Goal: Obtain resource: Obtain resource

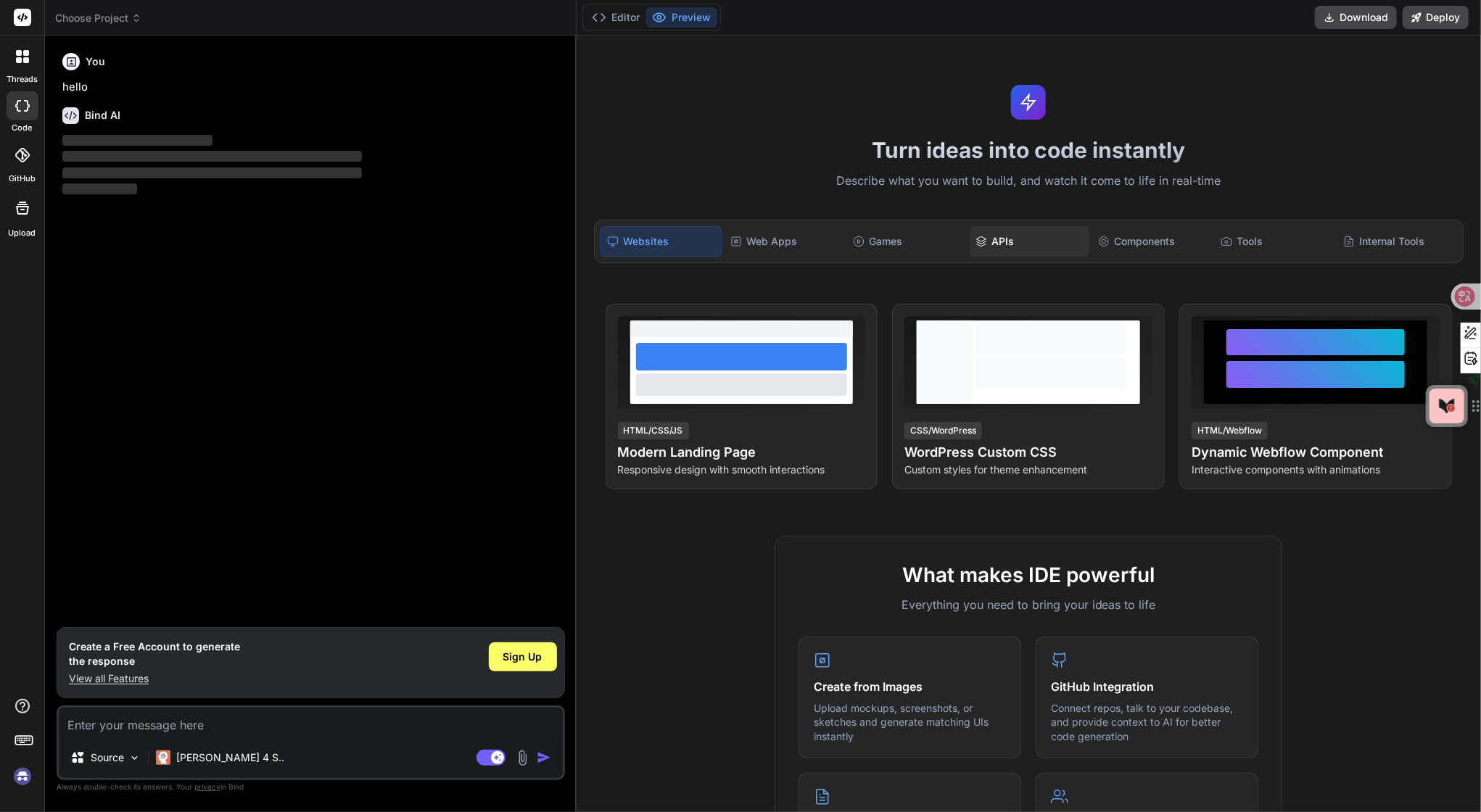
click at [1001, 257] on div "APIs" at bounding box center [1029, 242] width 120 height 30
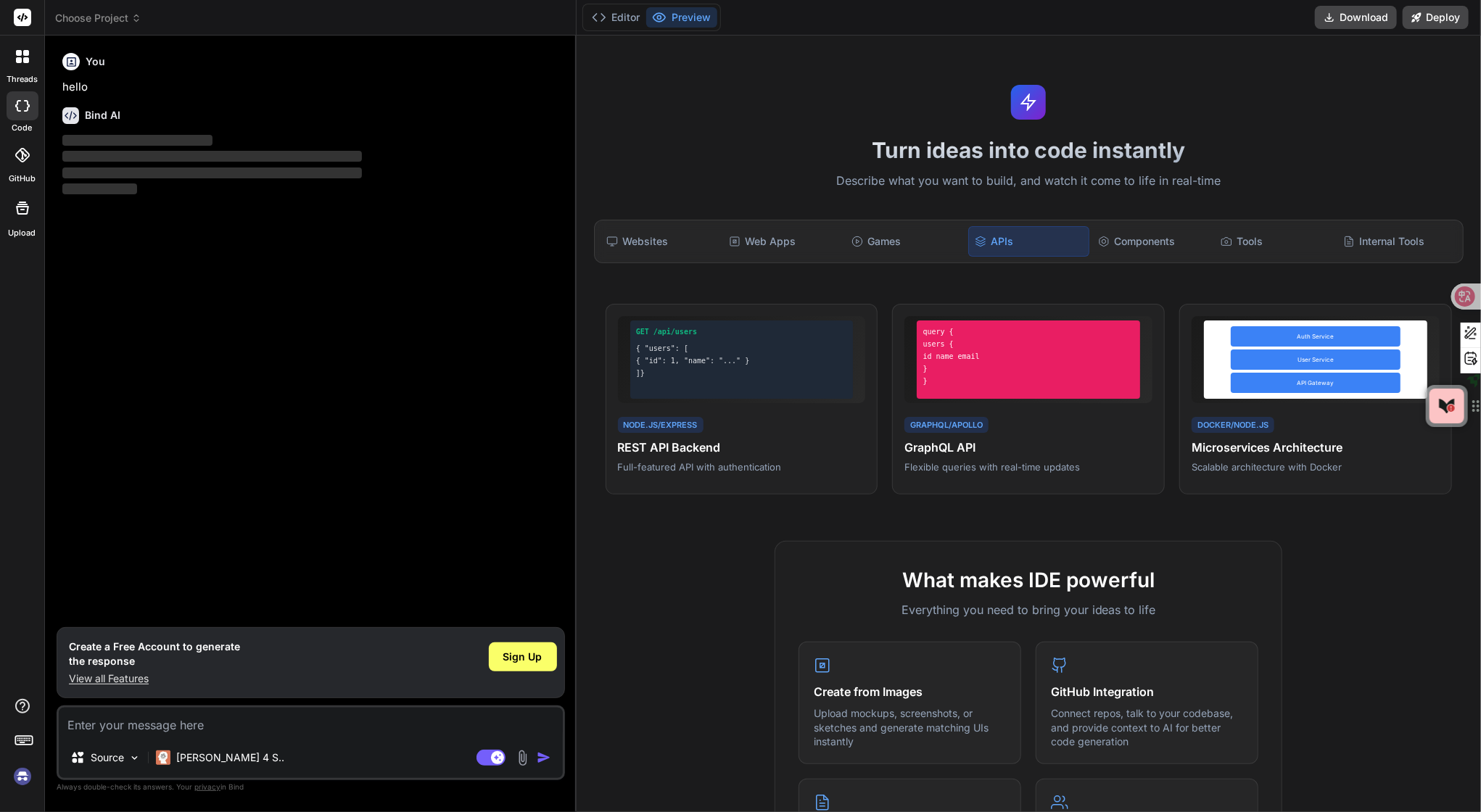
drag, startPoint x: 897, startPoint y: 284, endPoint x: 874, endPoint y: 285, distance: 23.0
click at [897, 263] on div "Websites Web Apps Games APIs Components Tools Internal Tools" at bounding box center [1028, 242] width 870 height 44
click at [791, 257] on div "Web Apps" at bounding box center [783, 242] width 120 height 30
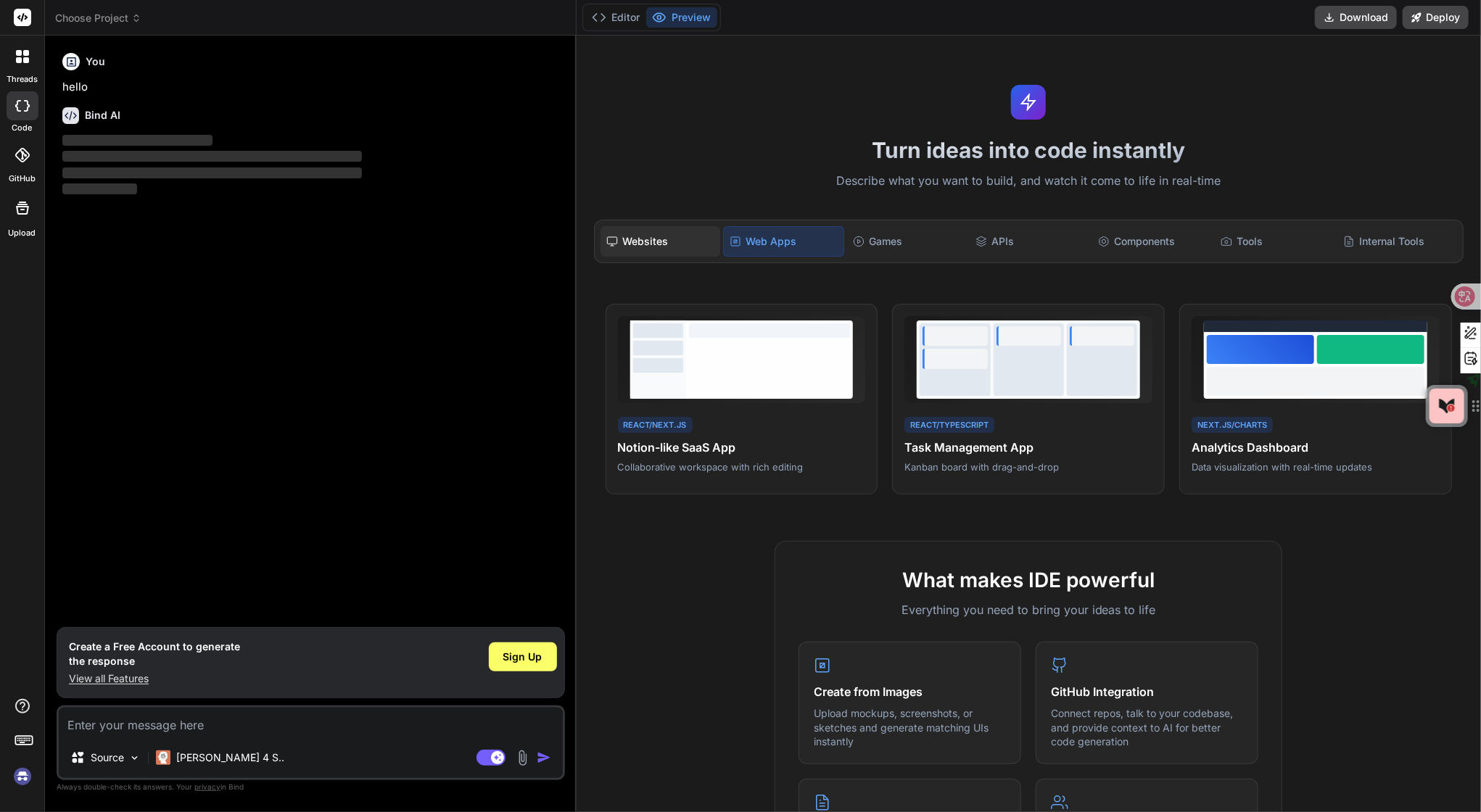
click at [642, 257] on div "Websites" at bounding box center [660, 242] width 120 height 30
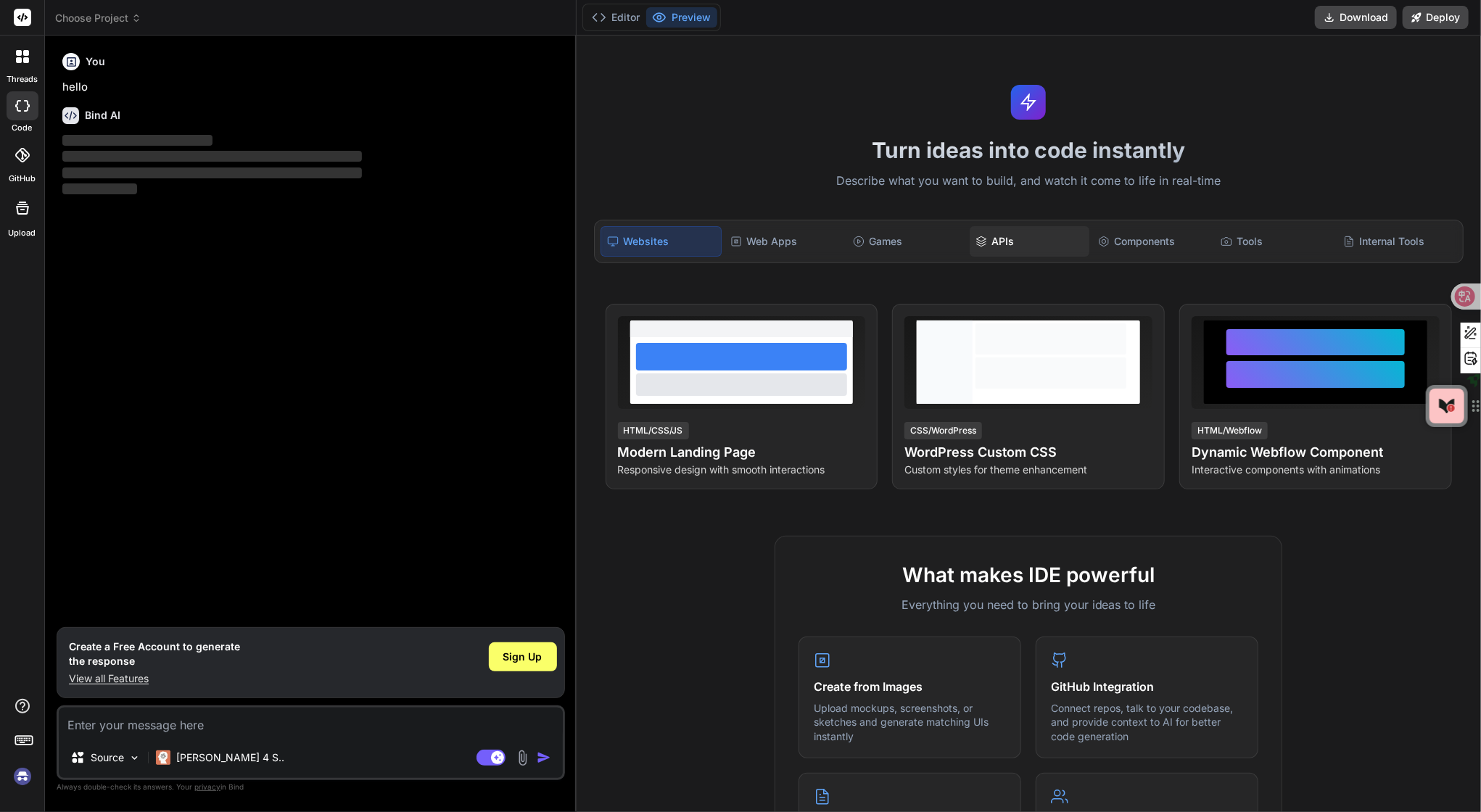
click at [1013, 257] on div "APIs" at bounding box center [1029, 242] width 120 height 30
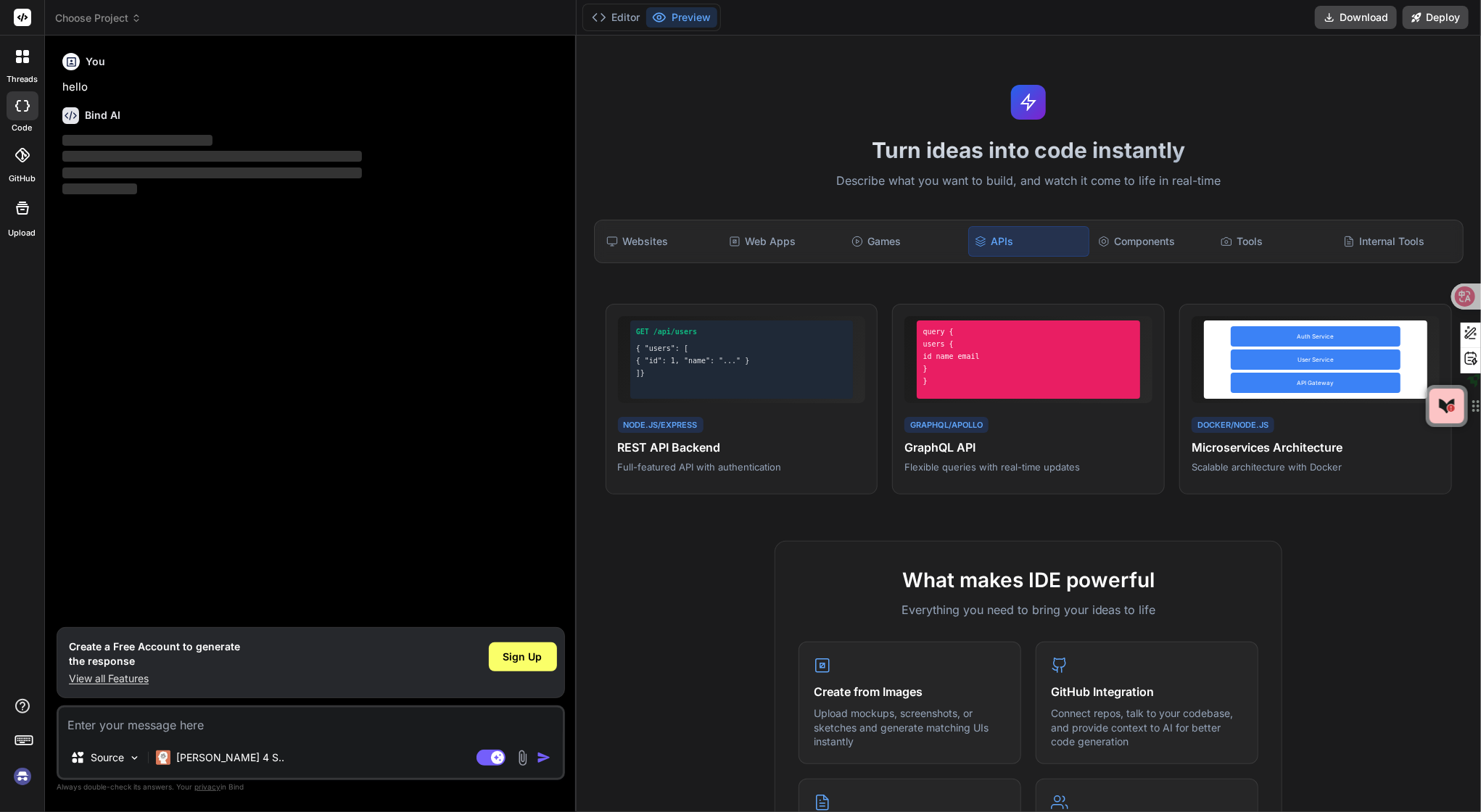
scroll to position [261, 0]
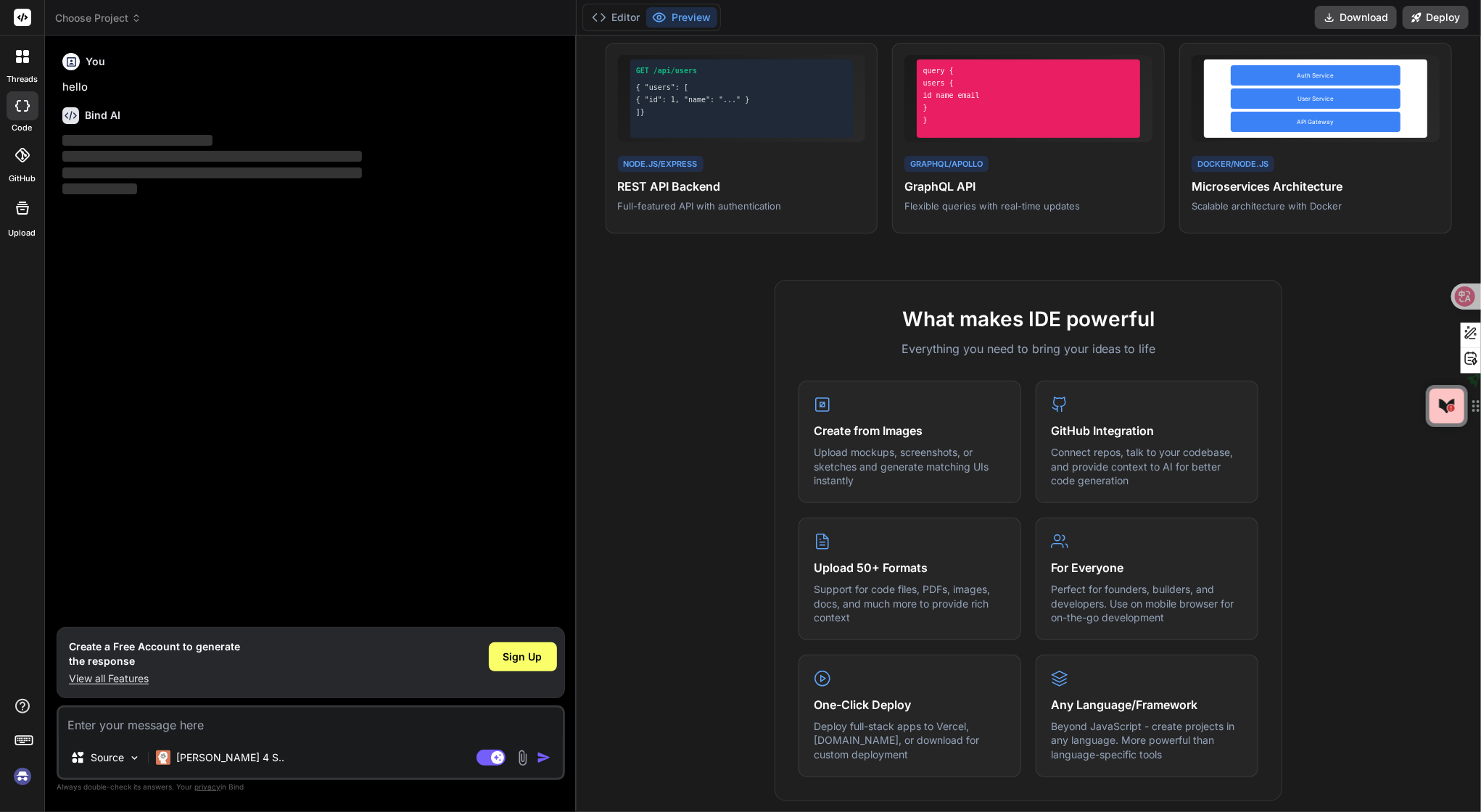
click at [258, 722] on textarea at bounding box center [311, 722] width 504 height 29
click at [145, 761] on div "Source" at bounding box center [105, 757] width 82 height 29
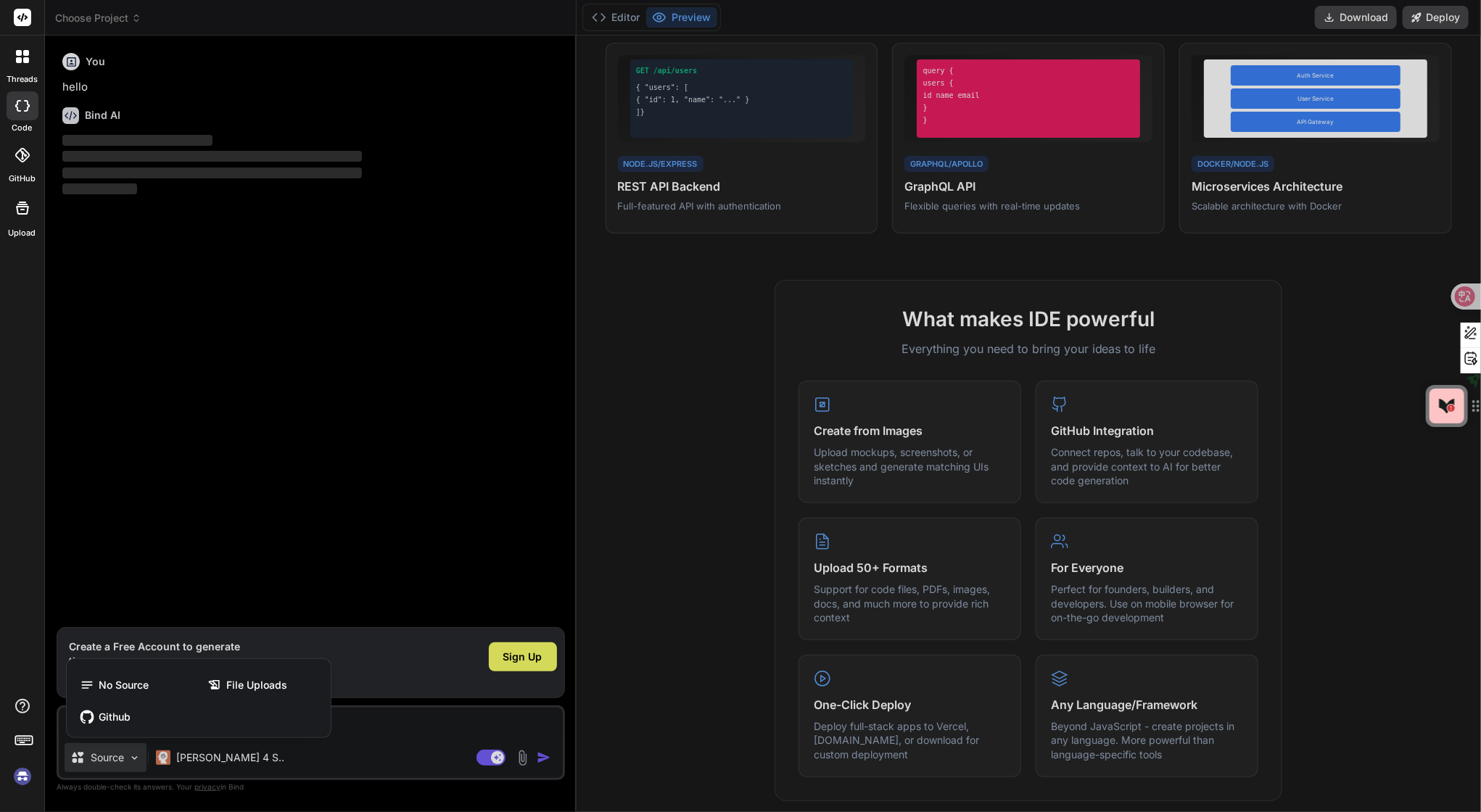
click at [270, 496] on div at bounding box center [740, 406] width 1481 height 812
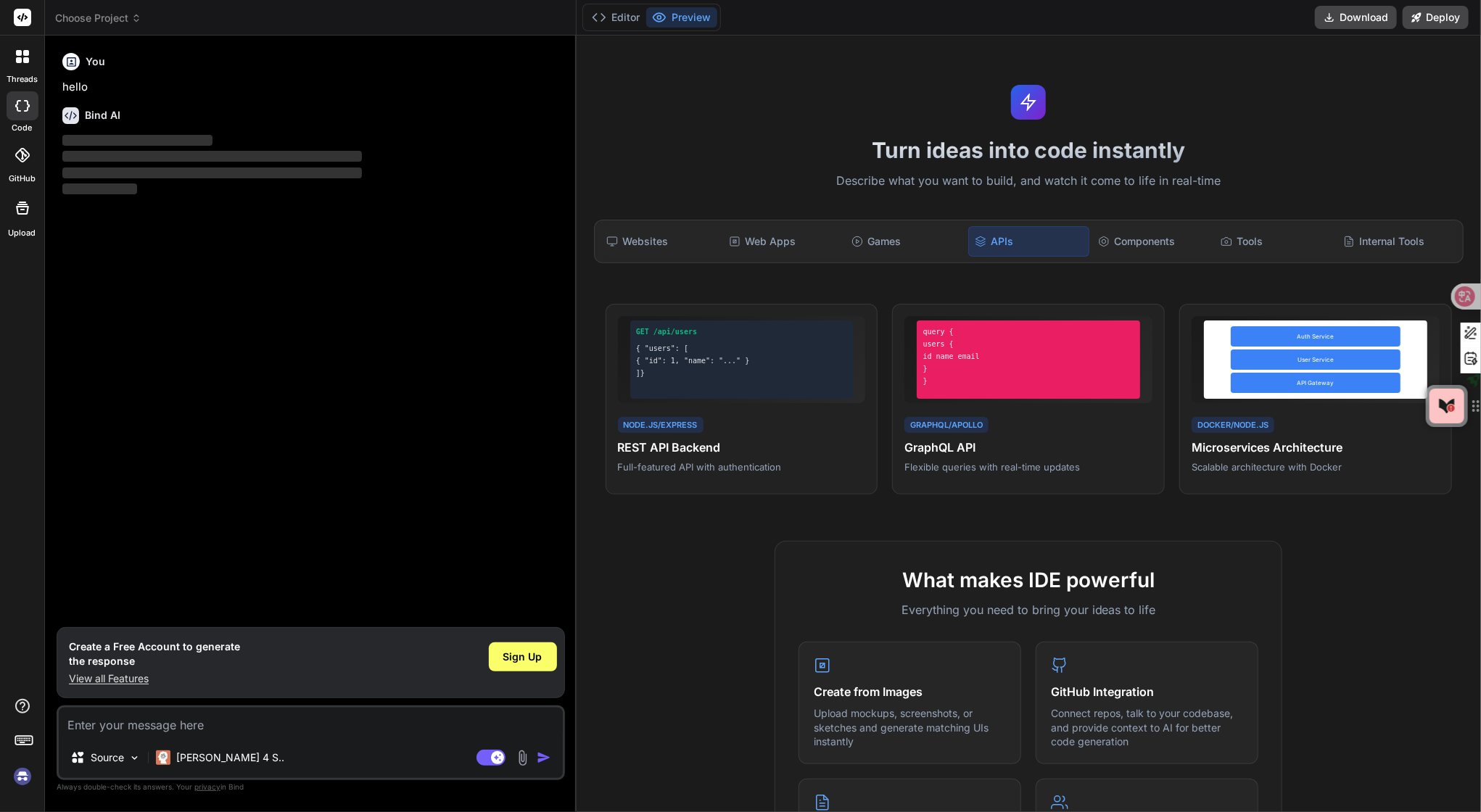
scroll to position [0, 0]
click at [34, 115] on div at bounding box center [23, 105] width 32 height 29
click at [27, 71] on div at bounding box center [23, 56] width 30 height 30
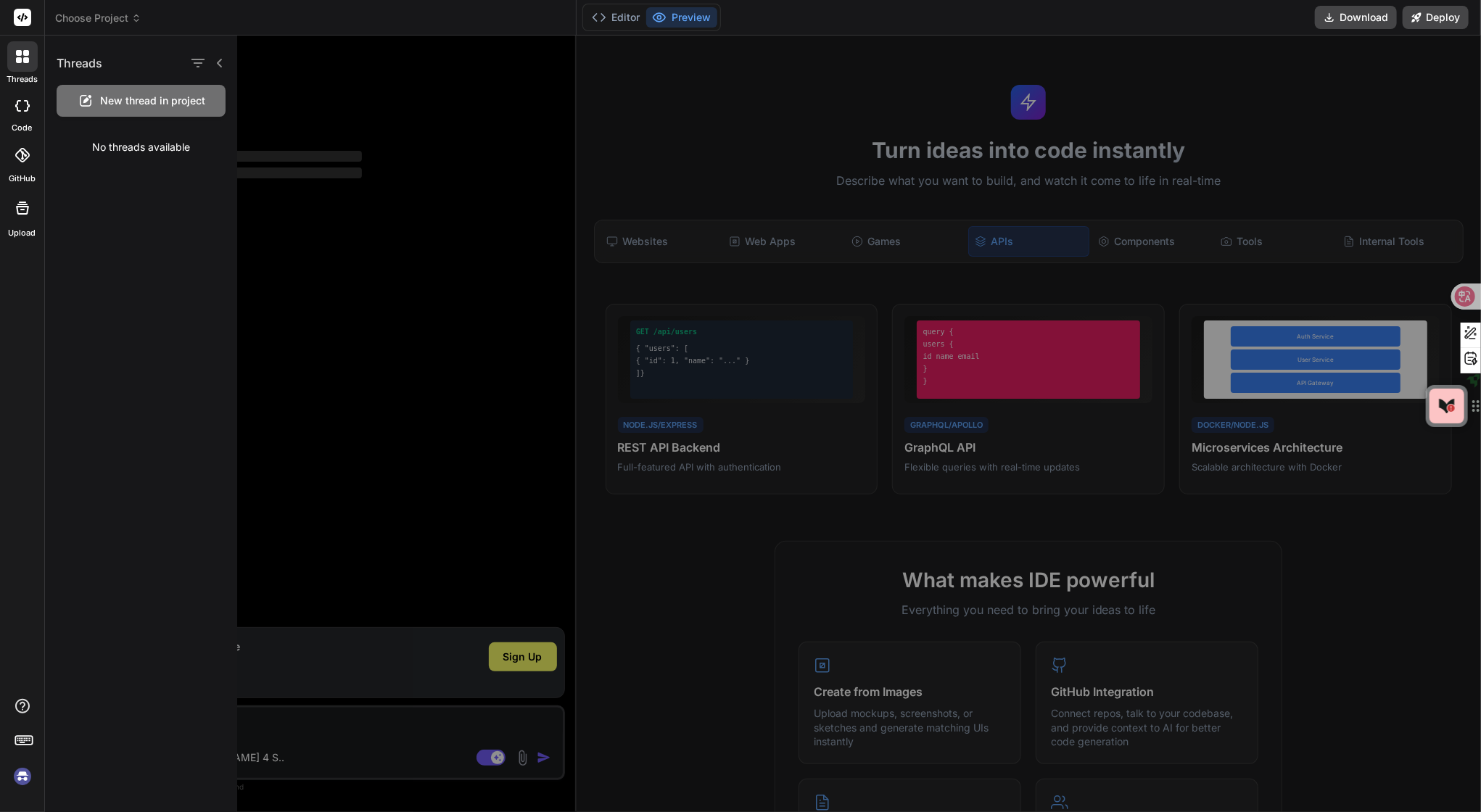
click at [27, 71] on div at bounding box center [23, 56] width 30 height 30
click at [782, 109] on div at bounding box center [882, 424] width 1289 height 777
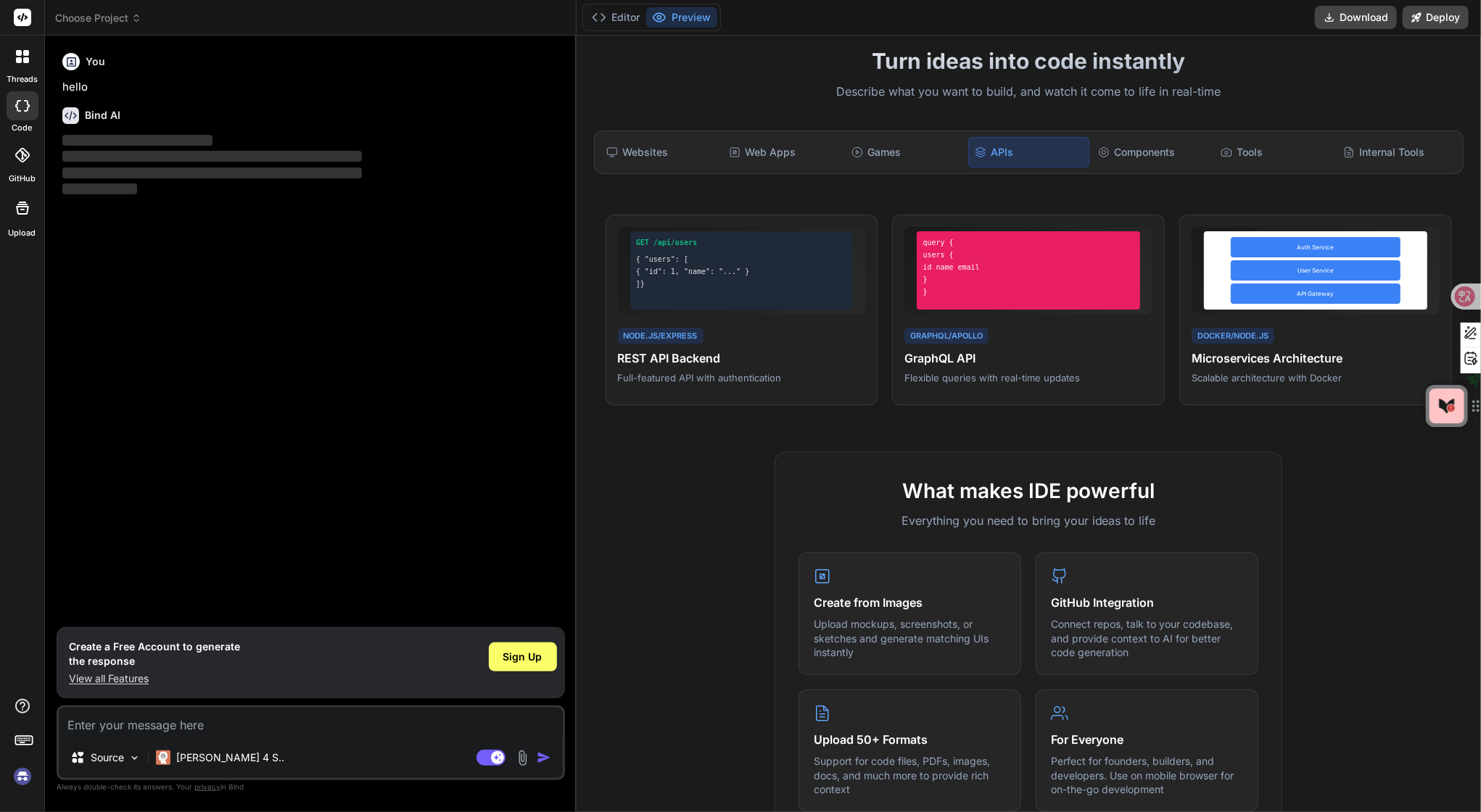
scroll to position [87, 0]
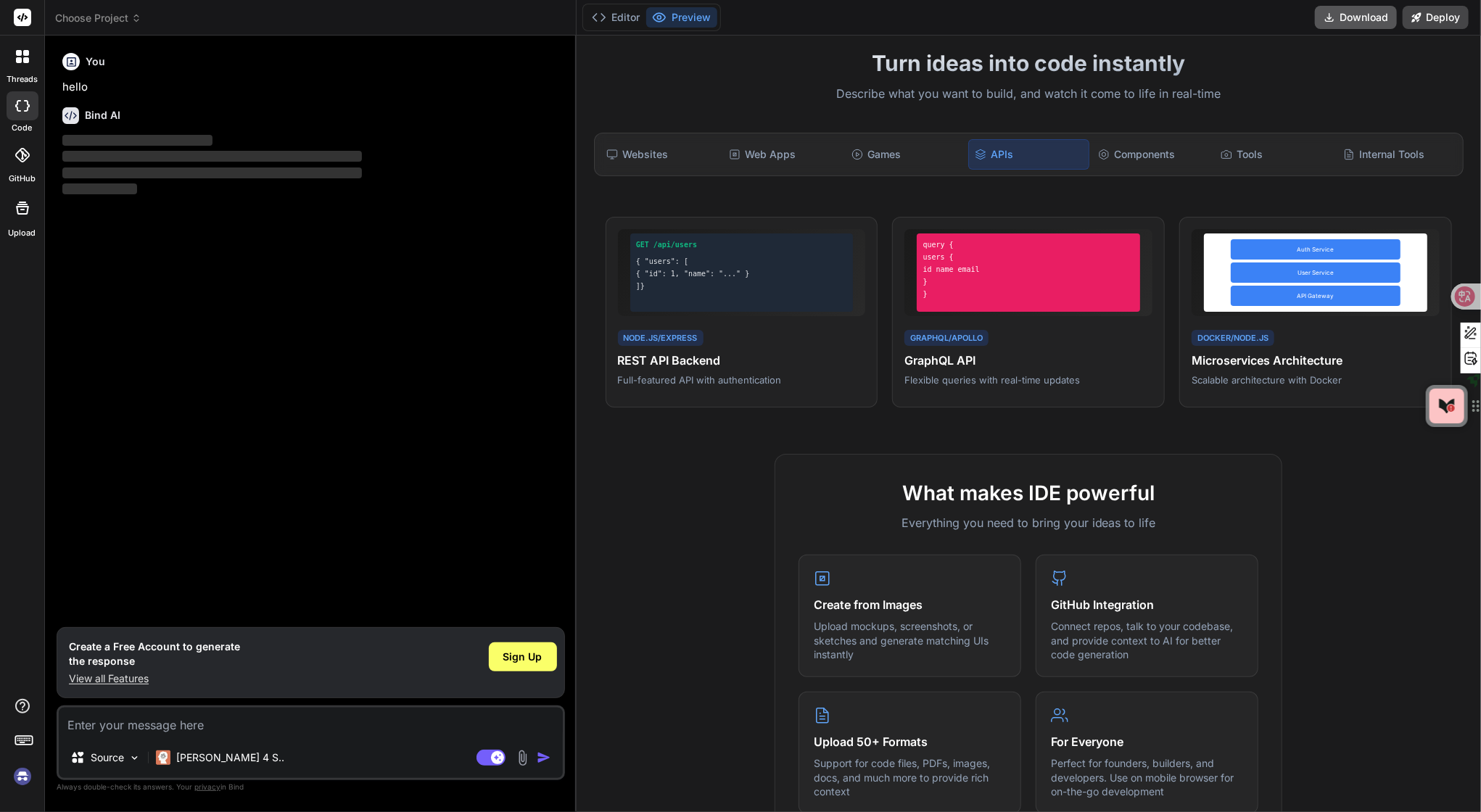
click at [1355, 26] on button "Download" at bounding box center [1356, 17] width 82 height 23
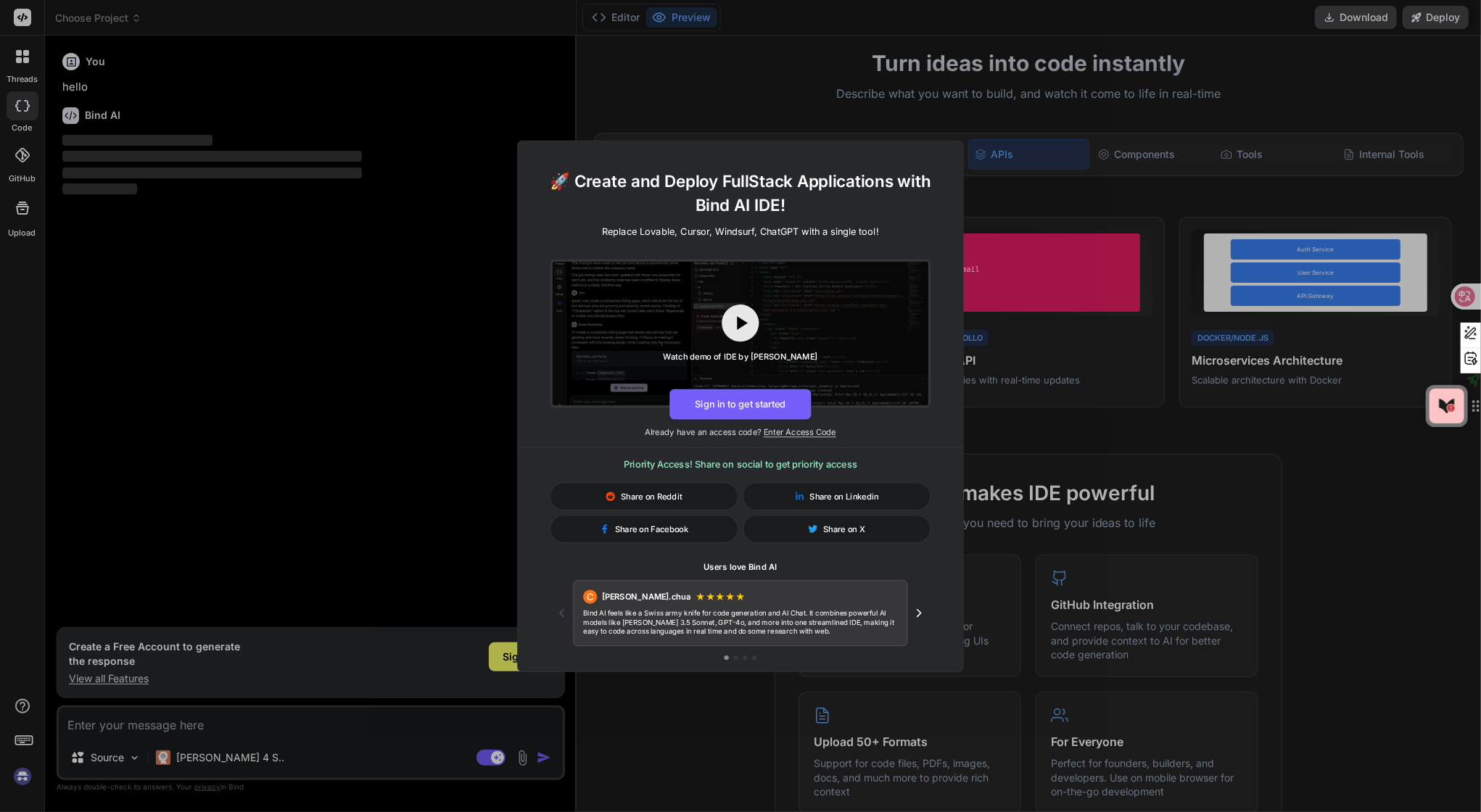
click at [1315, 96] on div "🚀 Create and Deploy FullStack Applications with Bind AI IDE! Replace Lovable, C…" at bounding box center [740, 406] width 1481 height 812
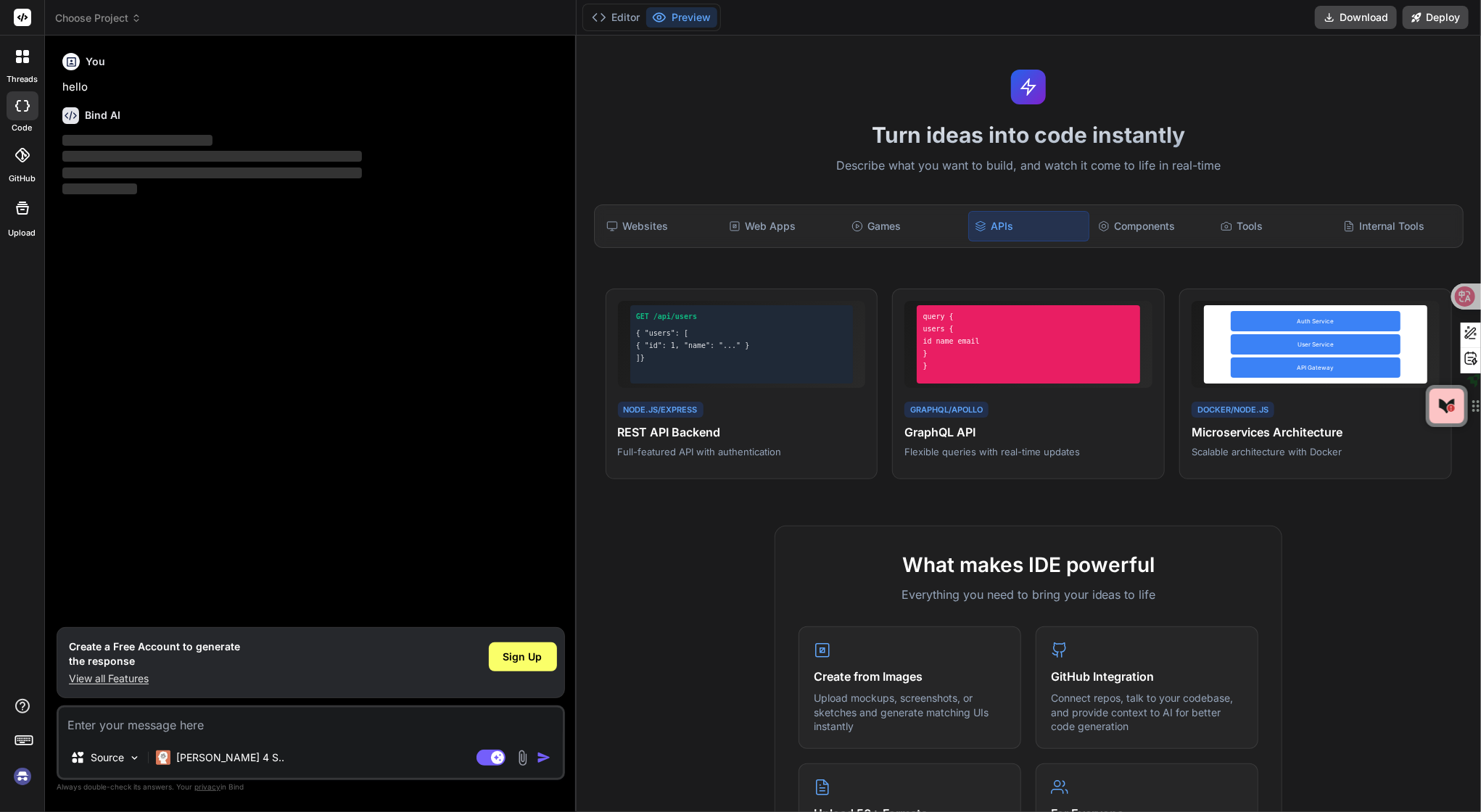
scroll to position [0, 0]
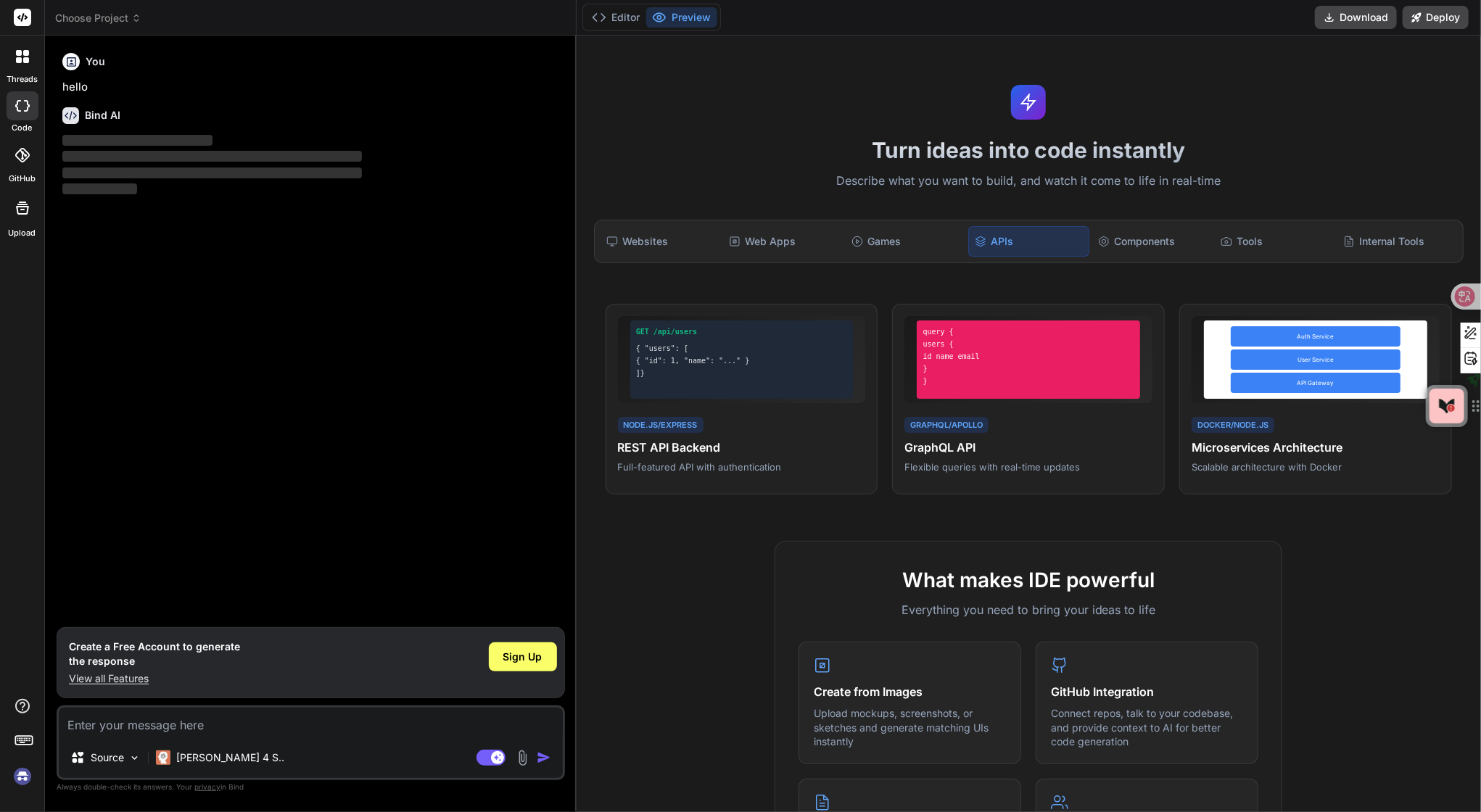
drag, startPoint x: 1151, startPoint y: 263, endPoint x: 1032, endPoint y: 287, distance: 121.4
click at [1151, 257] on div "Components" at bounding box center [1152, 242] width 120 height 30
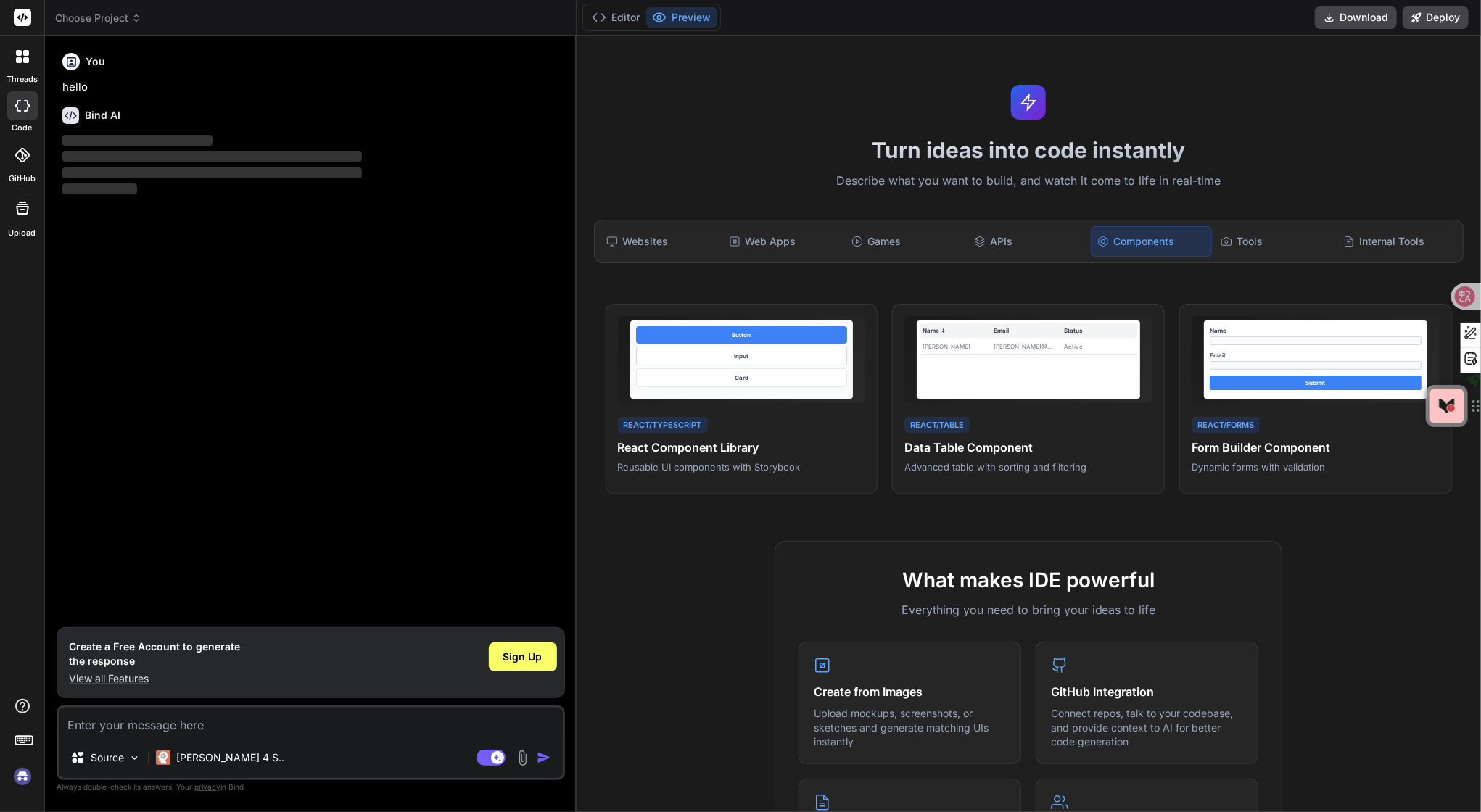
click at [882, 263] on div "Websites Web Apps Games APIs Components Tools Internal Tools" at bounding box center [1028, 242] width 870 height 44
click at [809, 257] on div "Web Apps" at bounding box center [783, 242] width 120 height 30
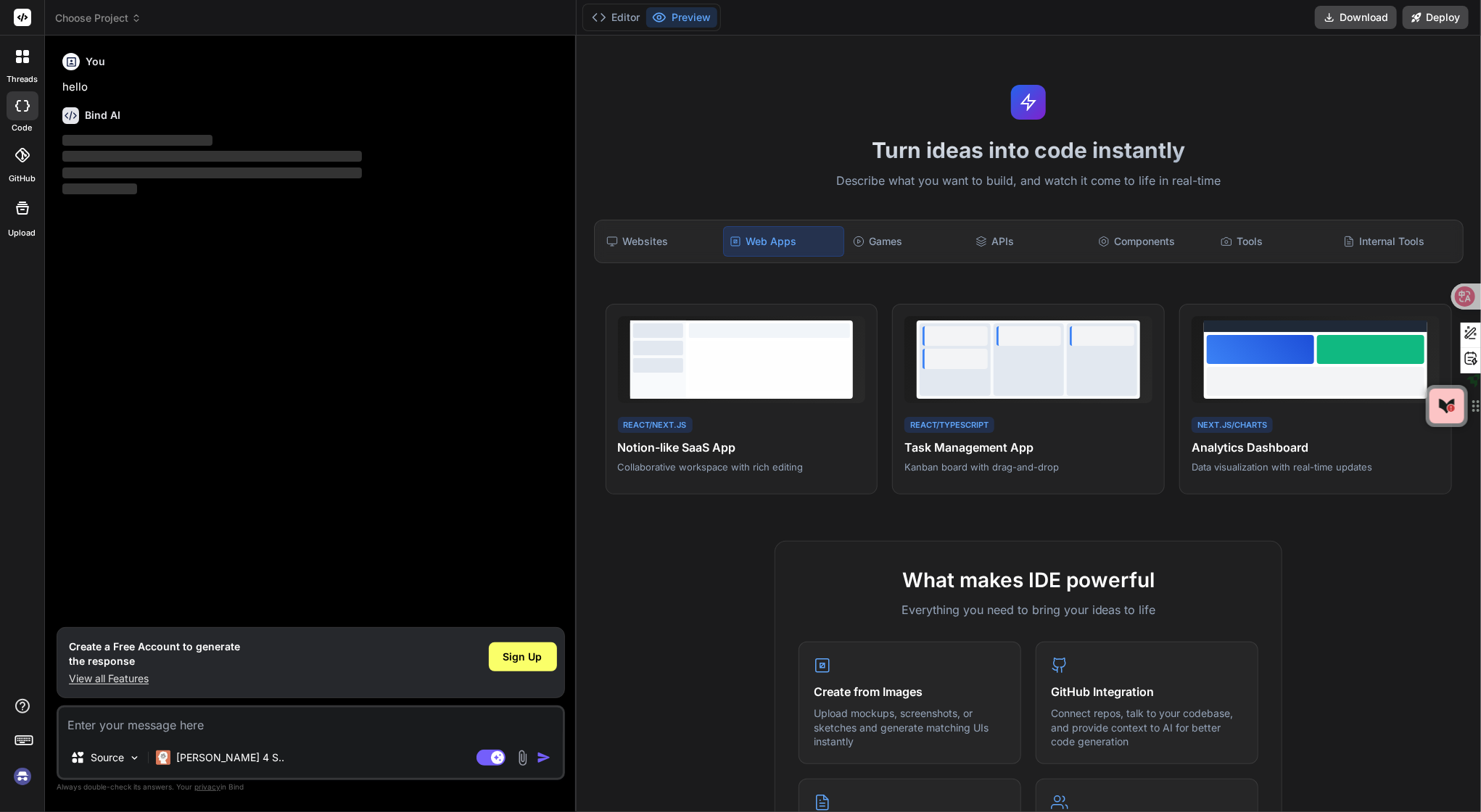
click at [687, 263] on div "Websites Web Apps Games APIs Components Tools Internal Tools" at bounding box center [1028, 242] width 870 height 44
click at [1233, 257] on div "Tools" at bounding box center [1275, 242] width 120 height 30
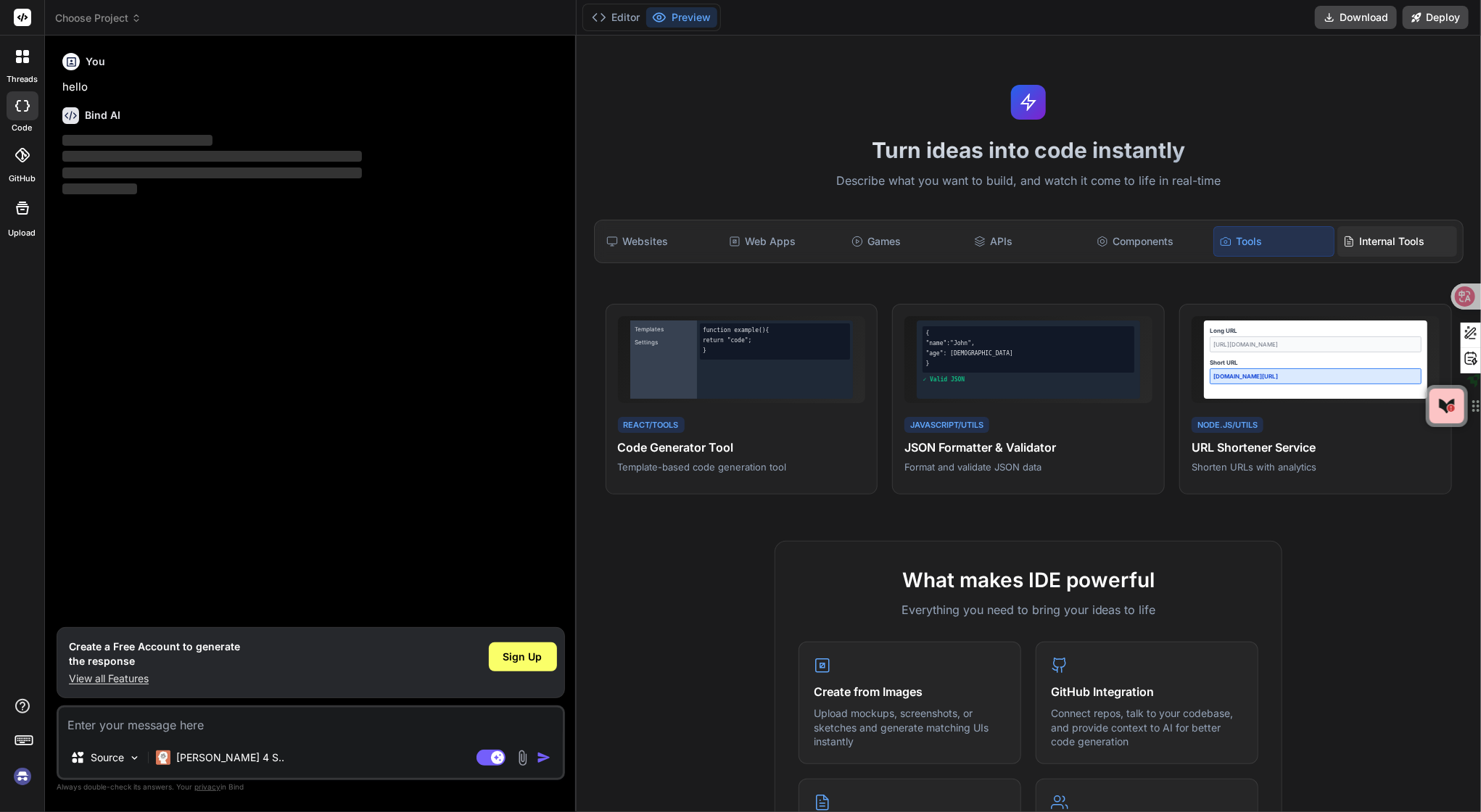
click at [1369, 257] on div "Internal Tools" at bounding box center [1397, 242] width 120 height 30
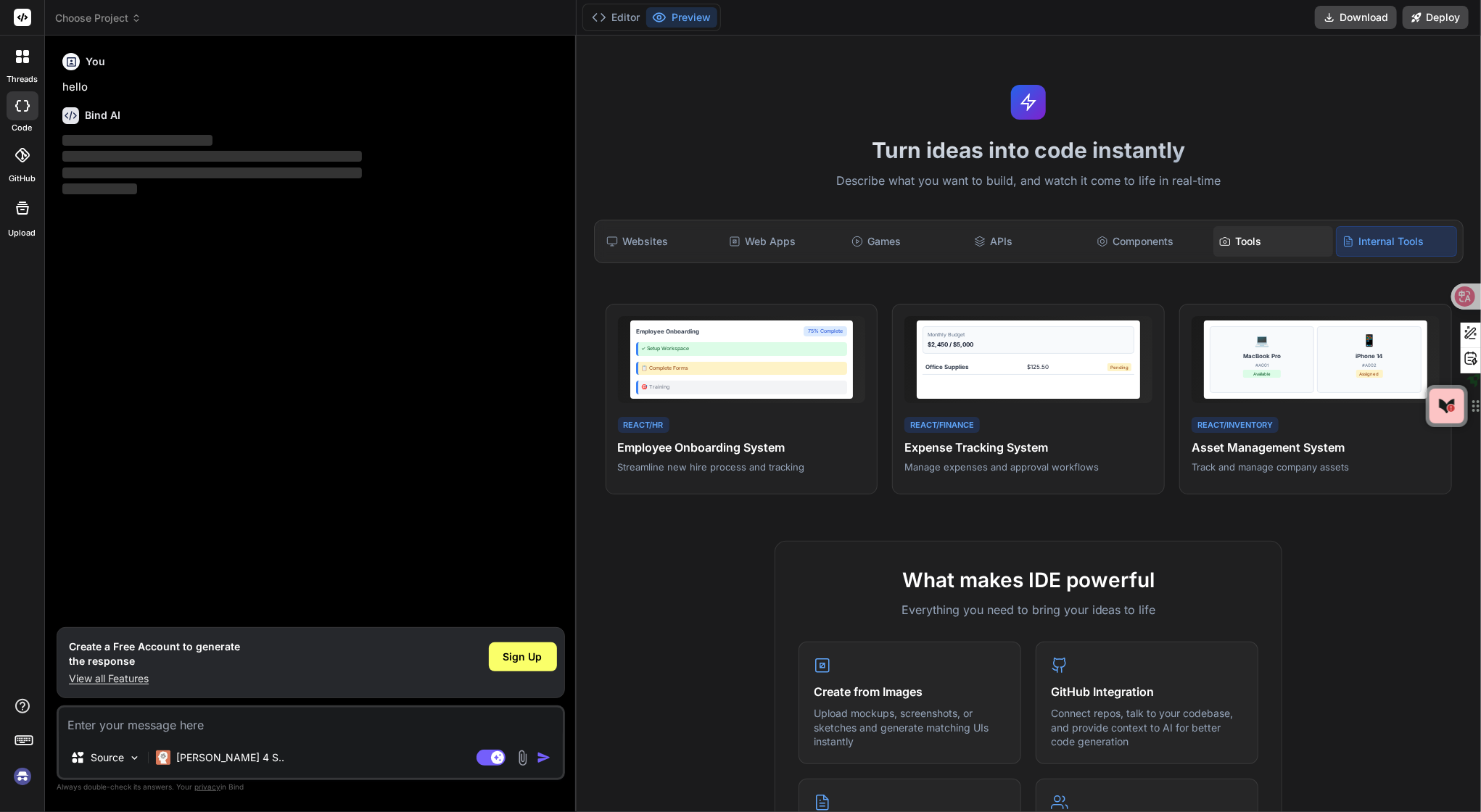
click at [1278, 257] on div "Tools" at bounding box center [1273, 242] width 120 height 30
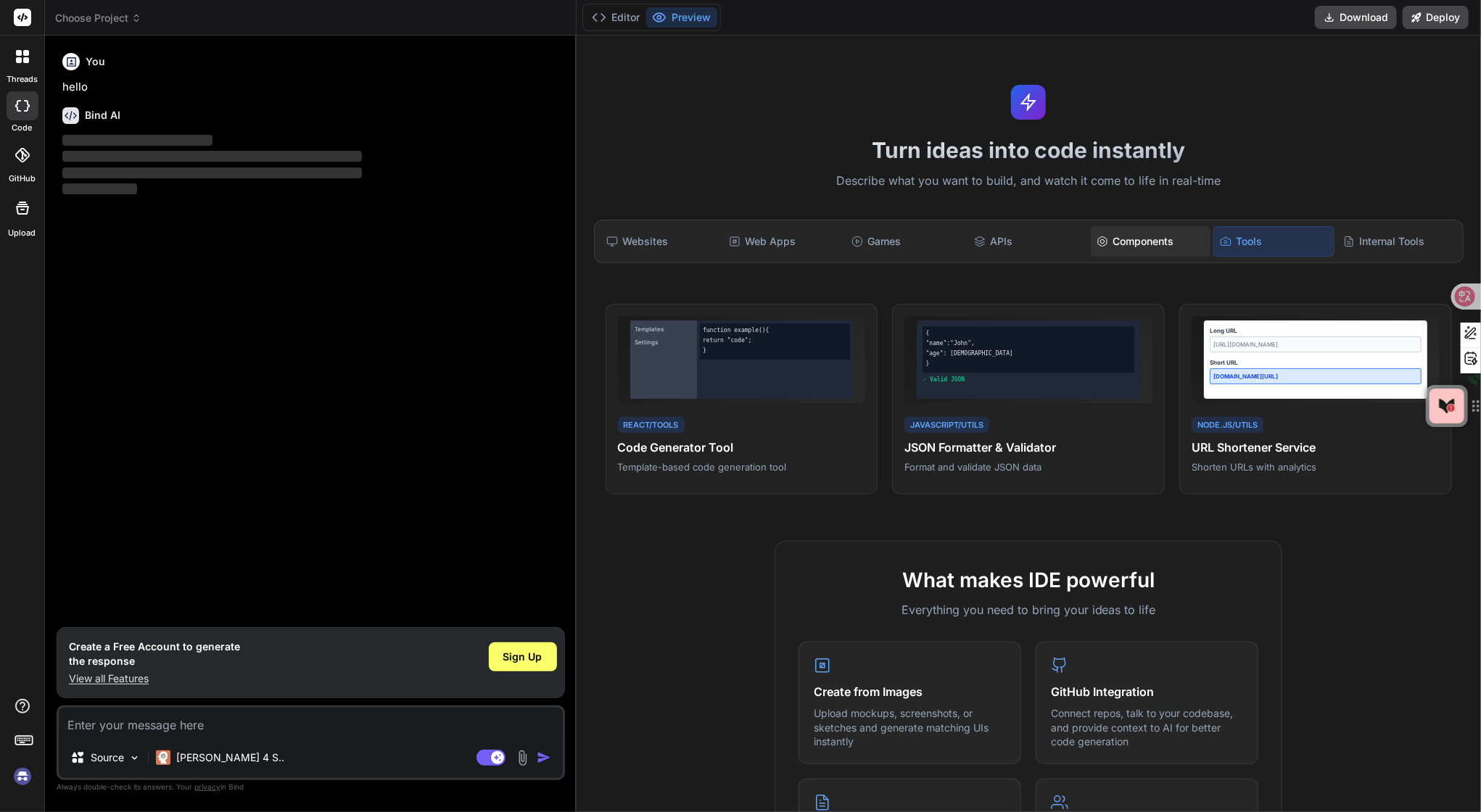
drag, startPoint x: 1141, startPoint y: 267, endPoint x: 1110, endPoint y: 275, distance: 32.0
click at [1141, 257] on div "Components" at bounding box center [1150, 242] width 120 height 30
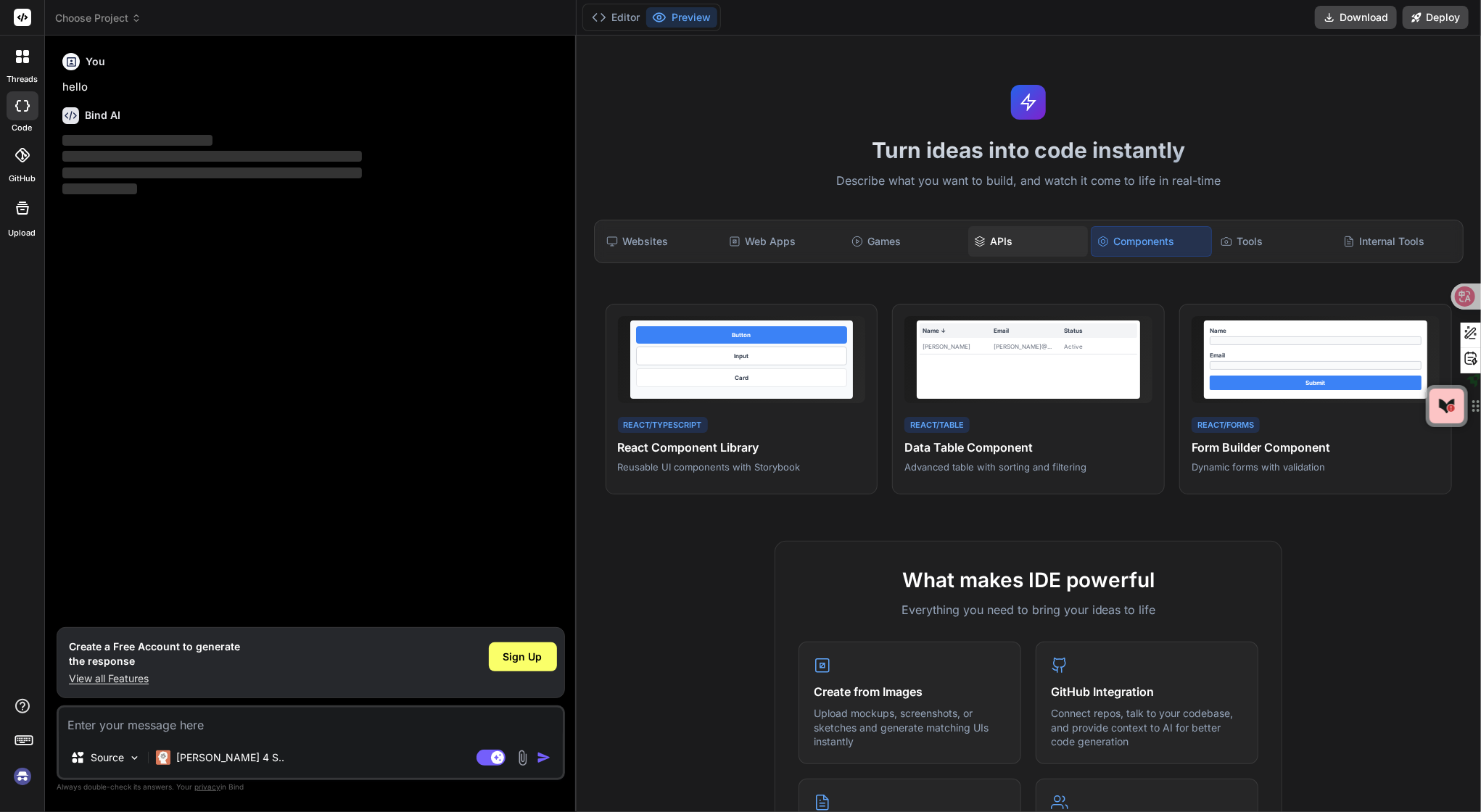
drag, startPoint x: 998, startPoint y: 276, endPoint x: 887, endPoint y: 276, distance: 111.0
click at [998, 257] on div "APIs" at bounding box center [1028, 242] width 120 height 30
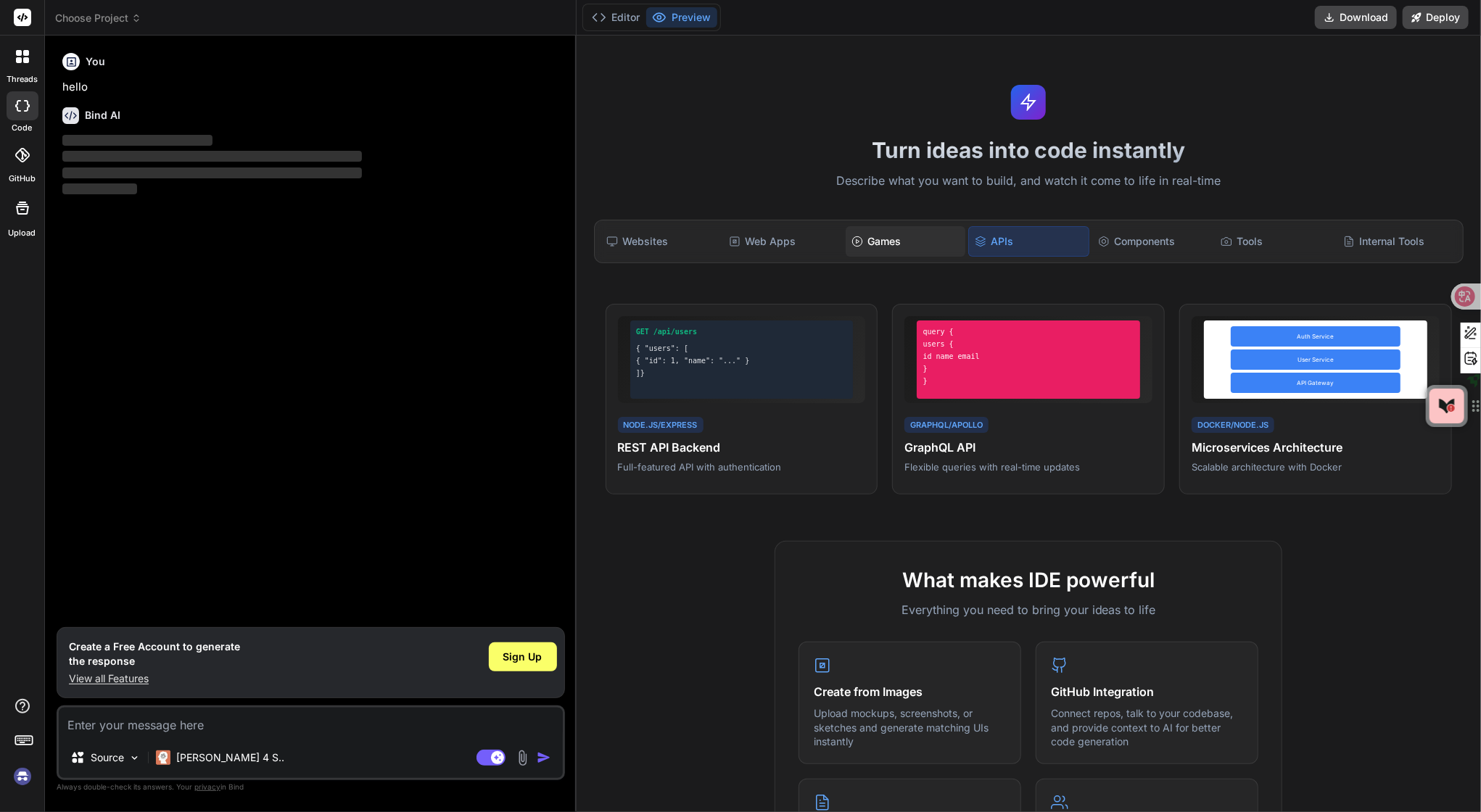
click at [881, 257] on div "Games" at bounding box center [905, 242] width 120 height 30
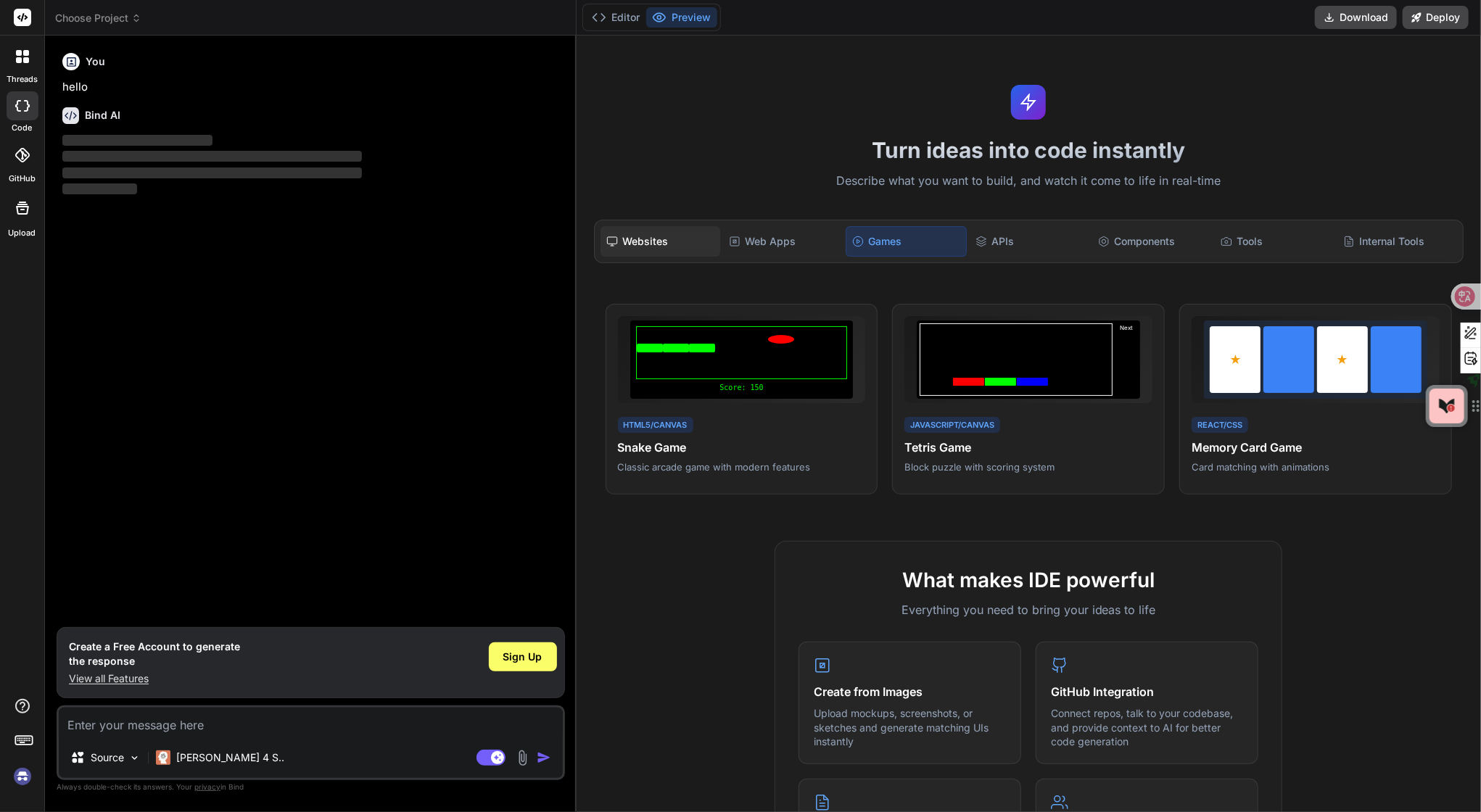
click at [733, 257] on div "Web Apps" at bounding box center [783, 242] width 120 height 30
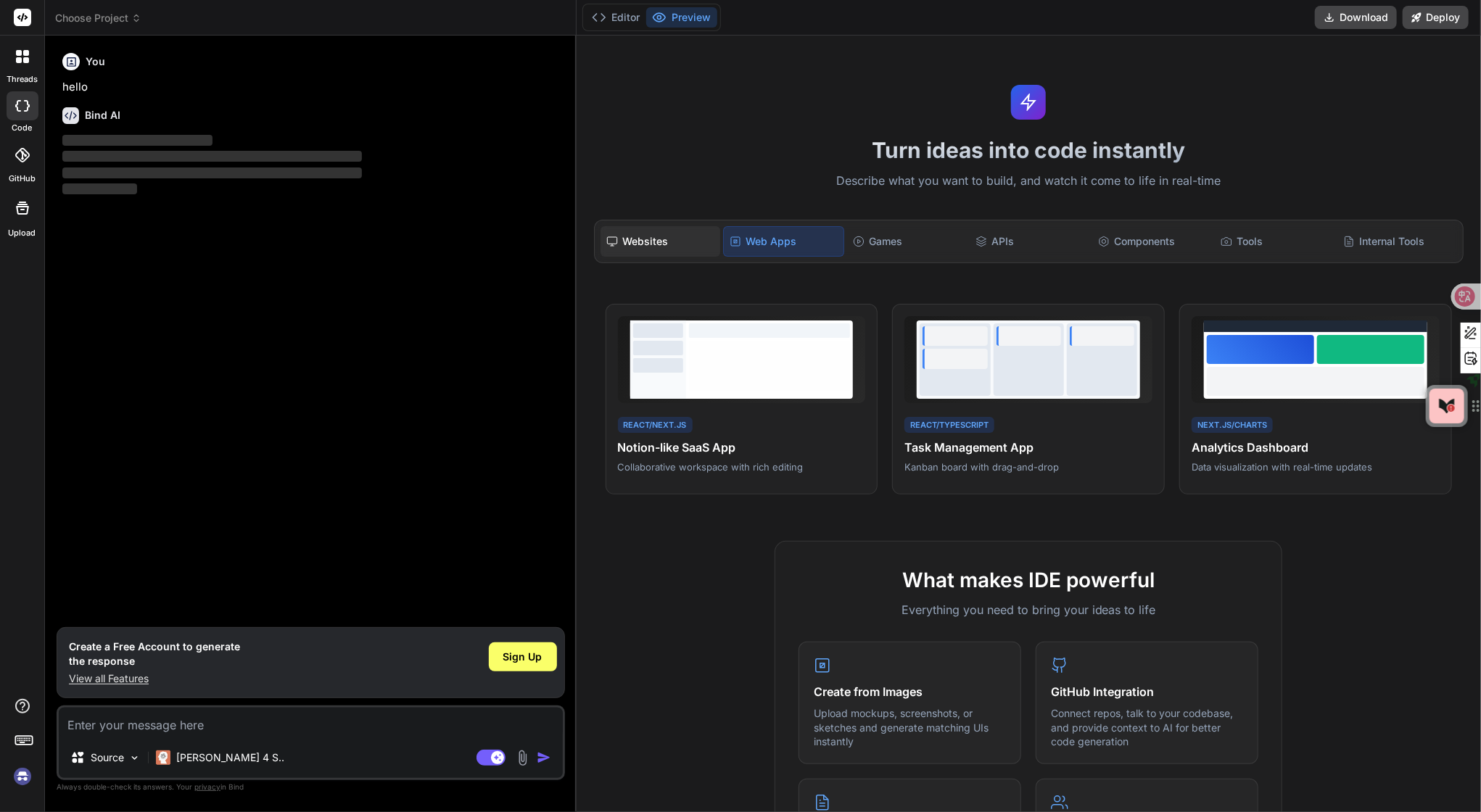
click at [641, 257] on div "Websites" at bounding box center [660, 242] width 120 height 30
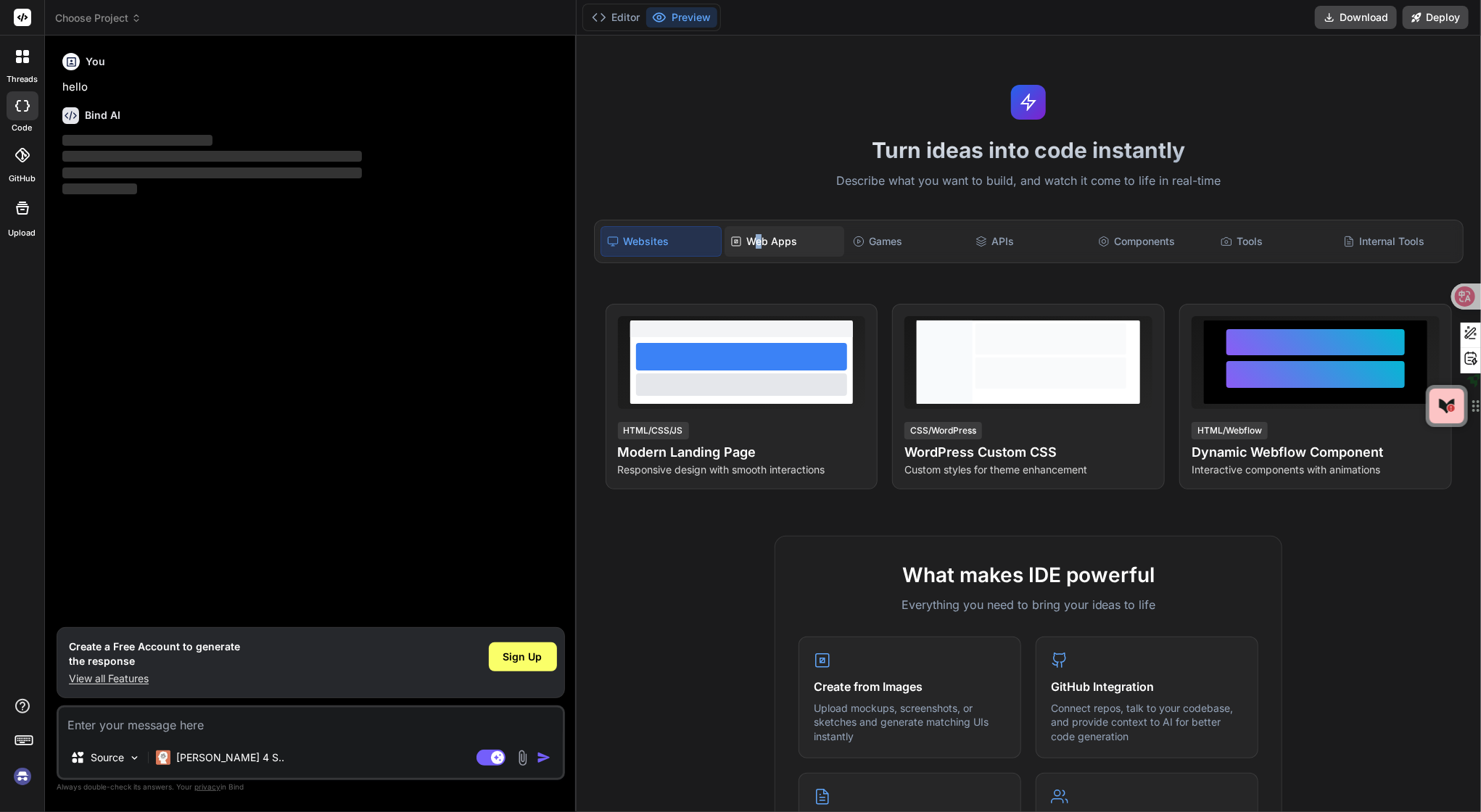
drag, startPoint x: 763, startPoint y: 270, endPoint x: 776, endPoint y: 272, distance: 13.2
click at [763, 257] on div "Web Apps" at bounding box center [784, 242] width 120 height 30
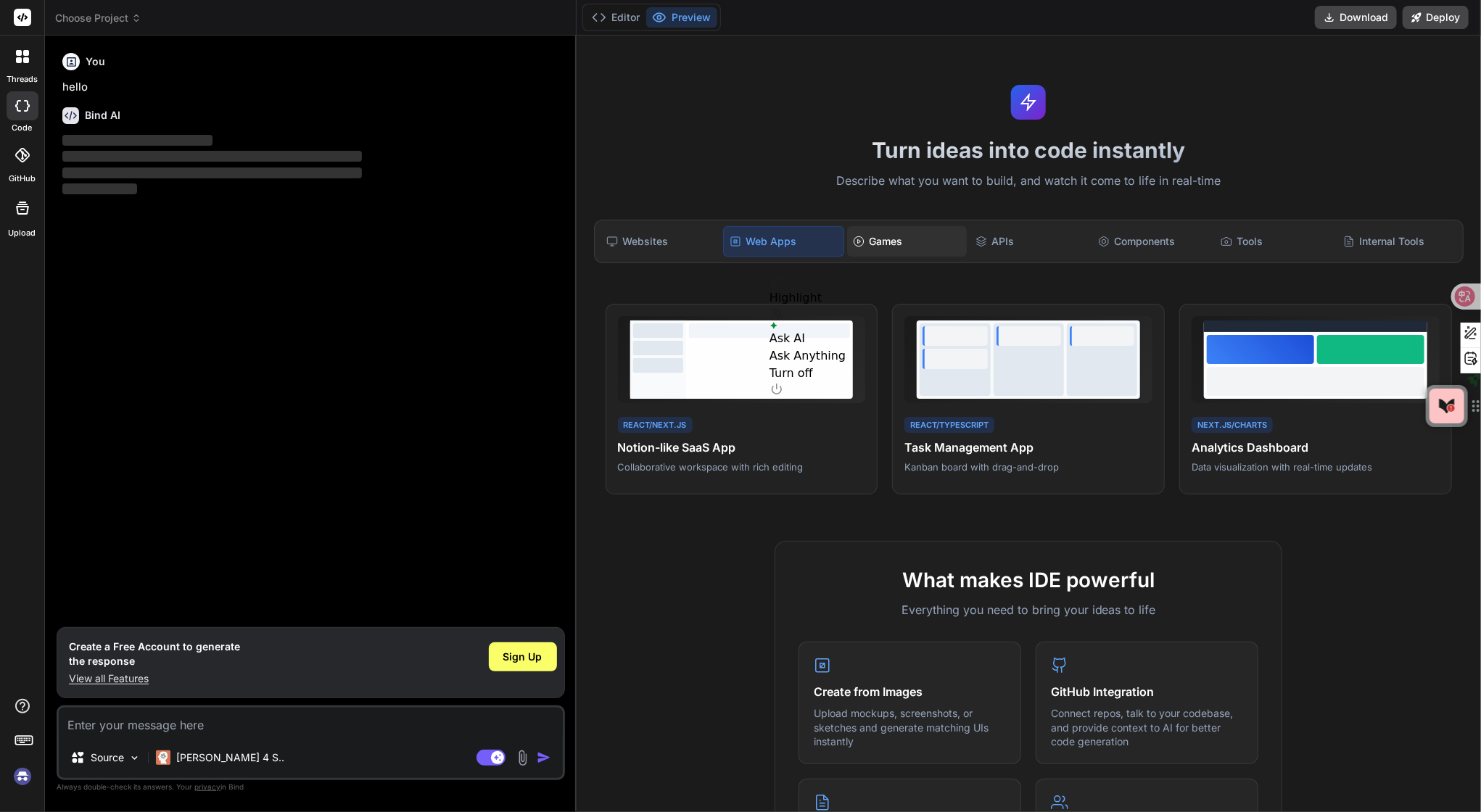
click at [853, 248] on icon at bounding box center [858, 241] width 11 height 11
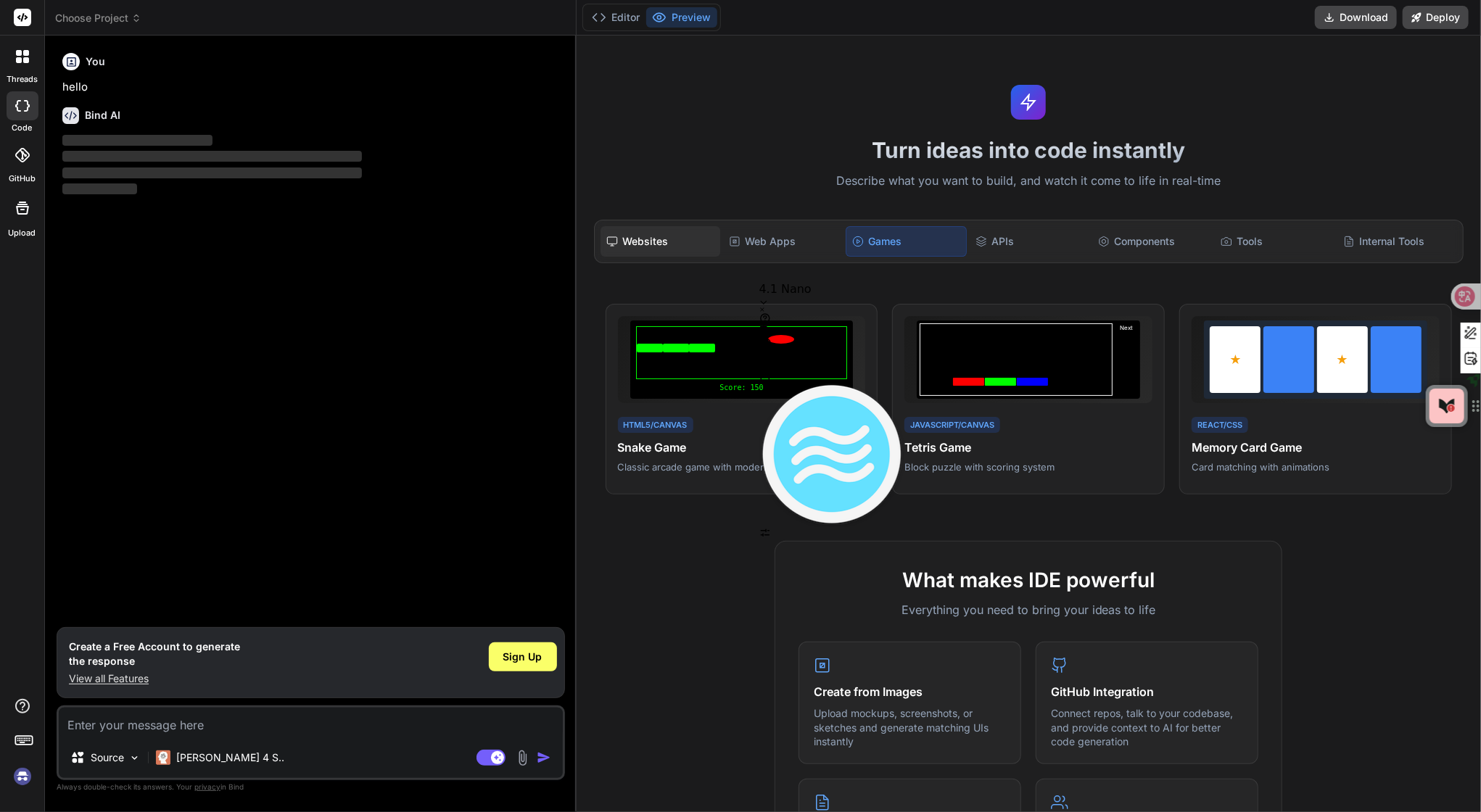
type textarea "x"
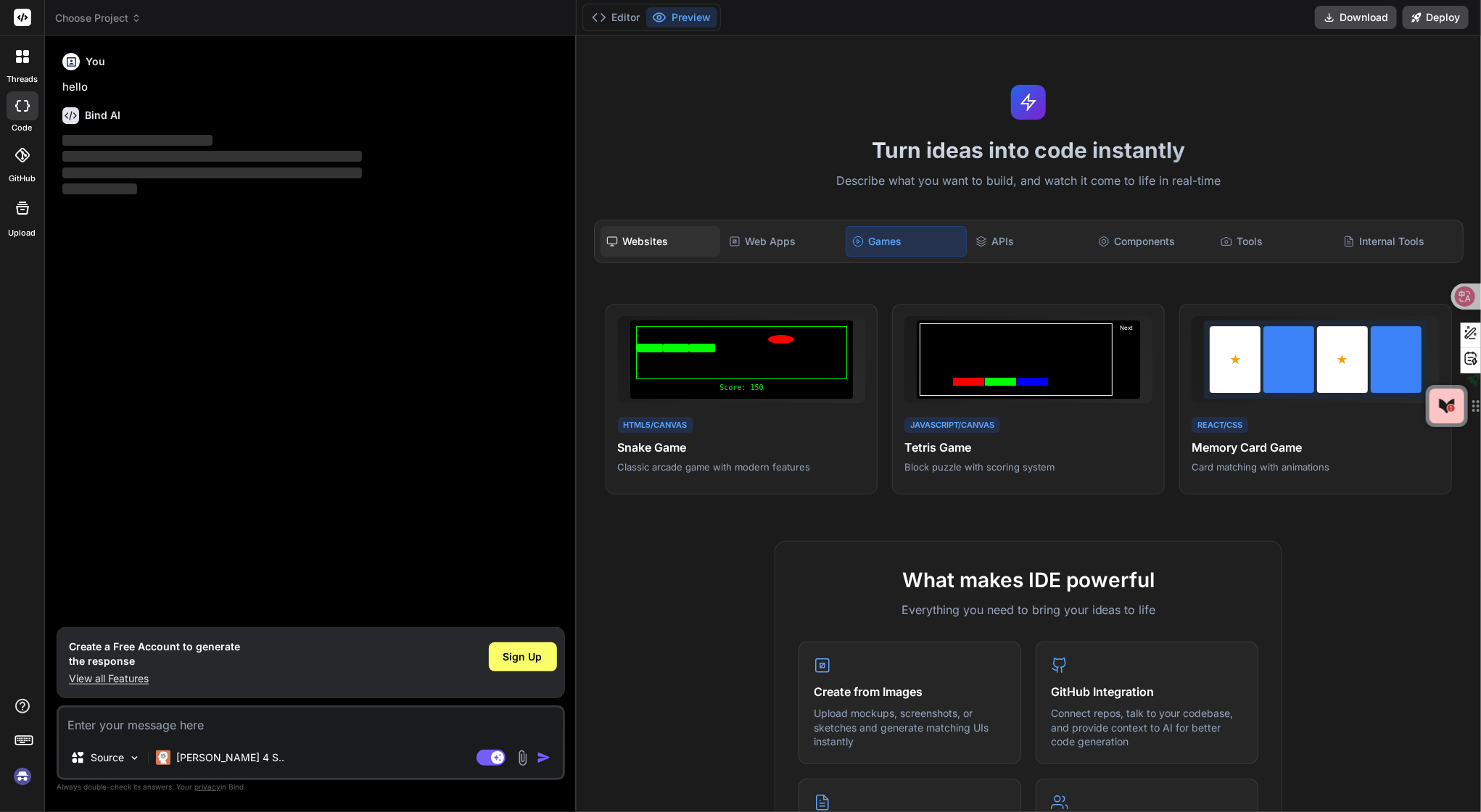
click at [702, 257] on div "Websites" at bounding box center [660, 242] width 120 height 30
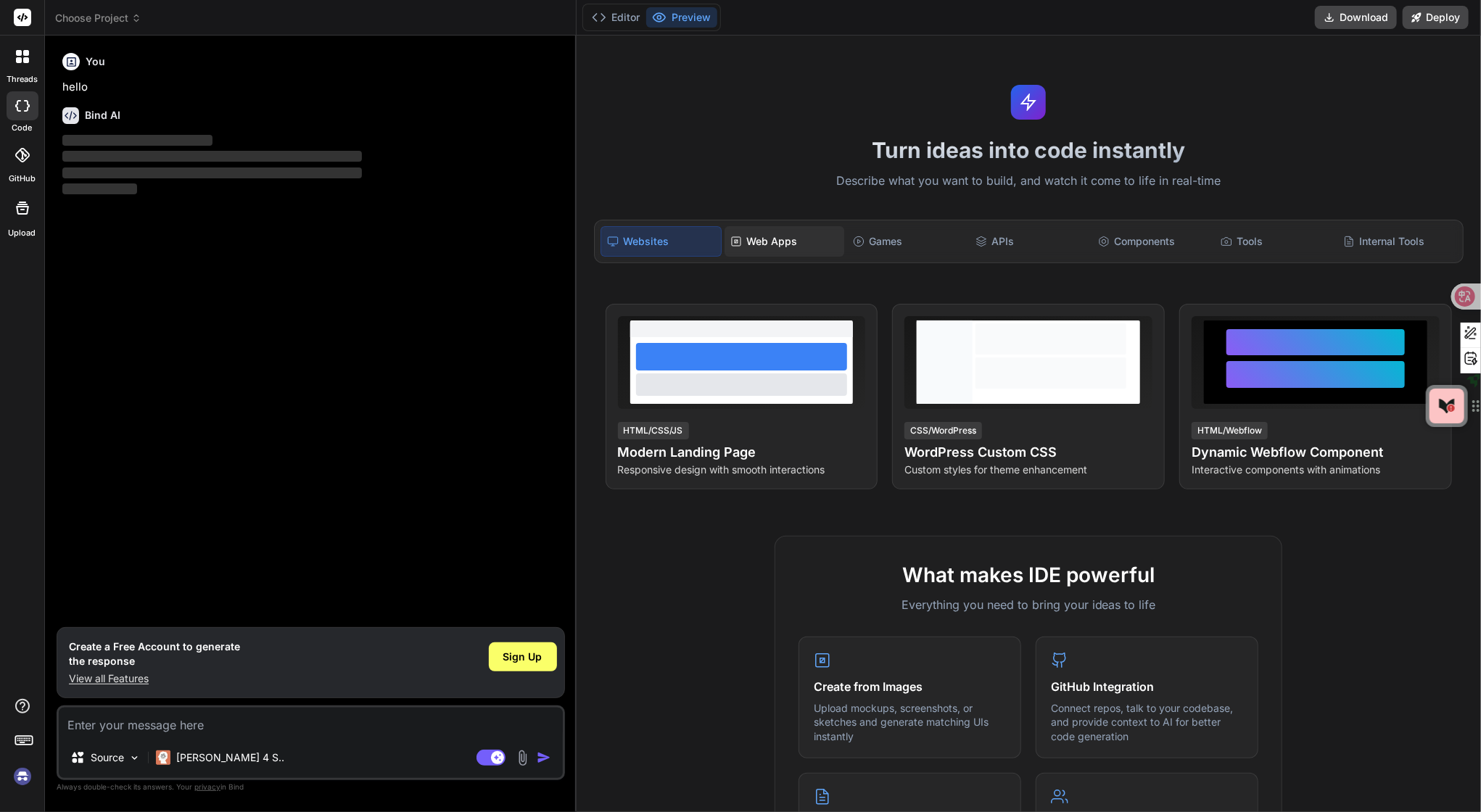
drag, startPoint x: 775, startPoint y: 259, endPoint x: 808, endPoint y: 264, distance: 33.4
click at [775, 257] on div "Web Apps" at bounding box center [784, 242] width 120 height 30
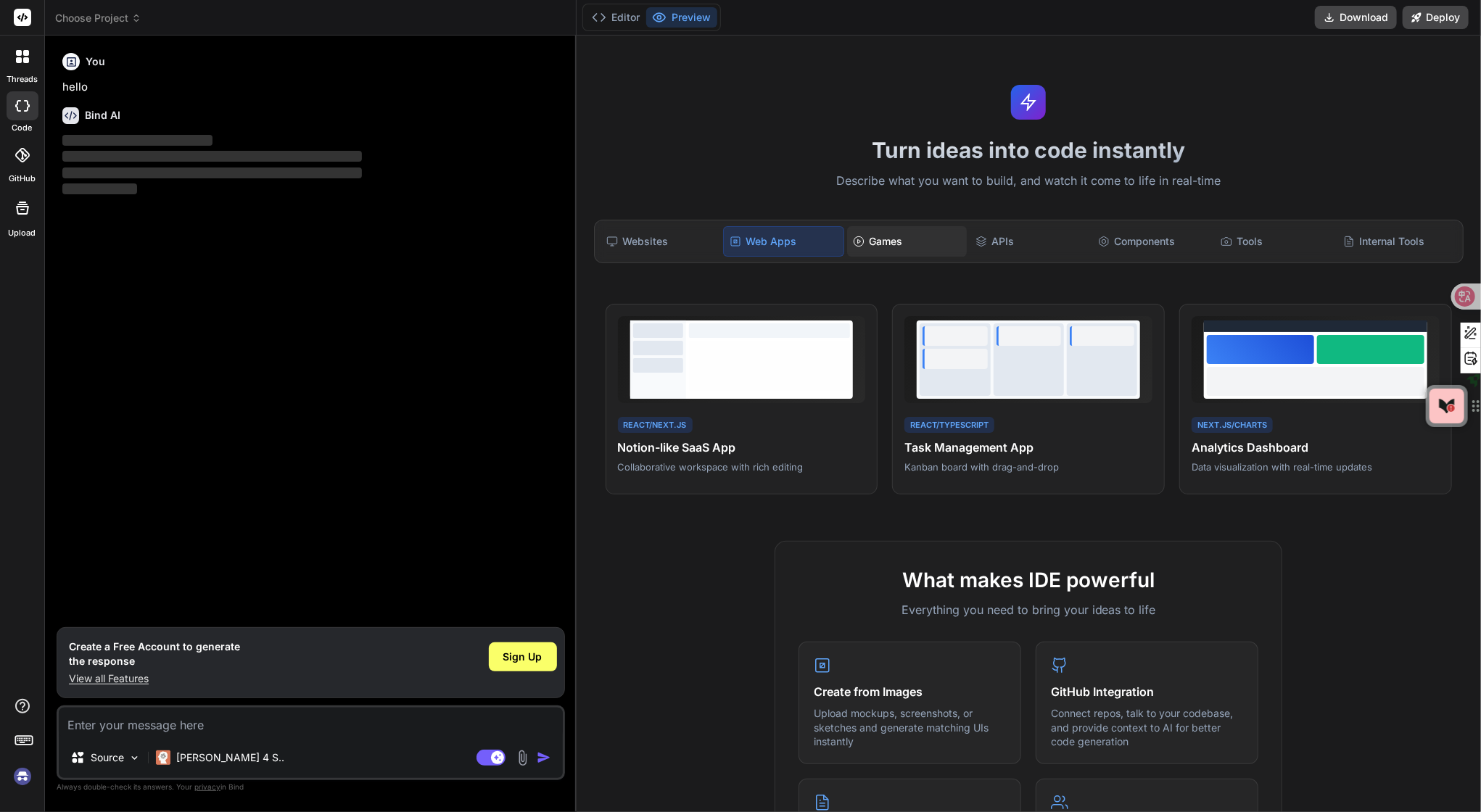
drag, startPoint x: 864, startPoint y: 265, endPoint x: 910, endPoint y: 276, distance: 47.3
click at [867, 257] on div "Games" at bounding box center [907, 242] width 120 height 30
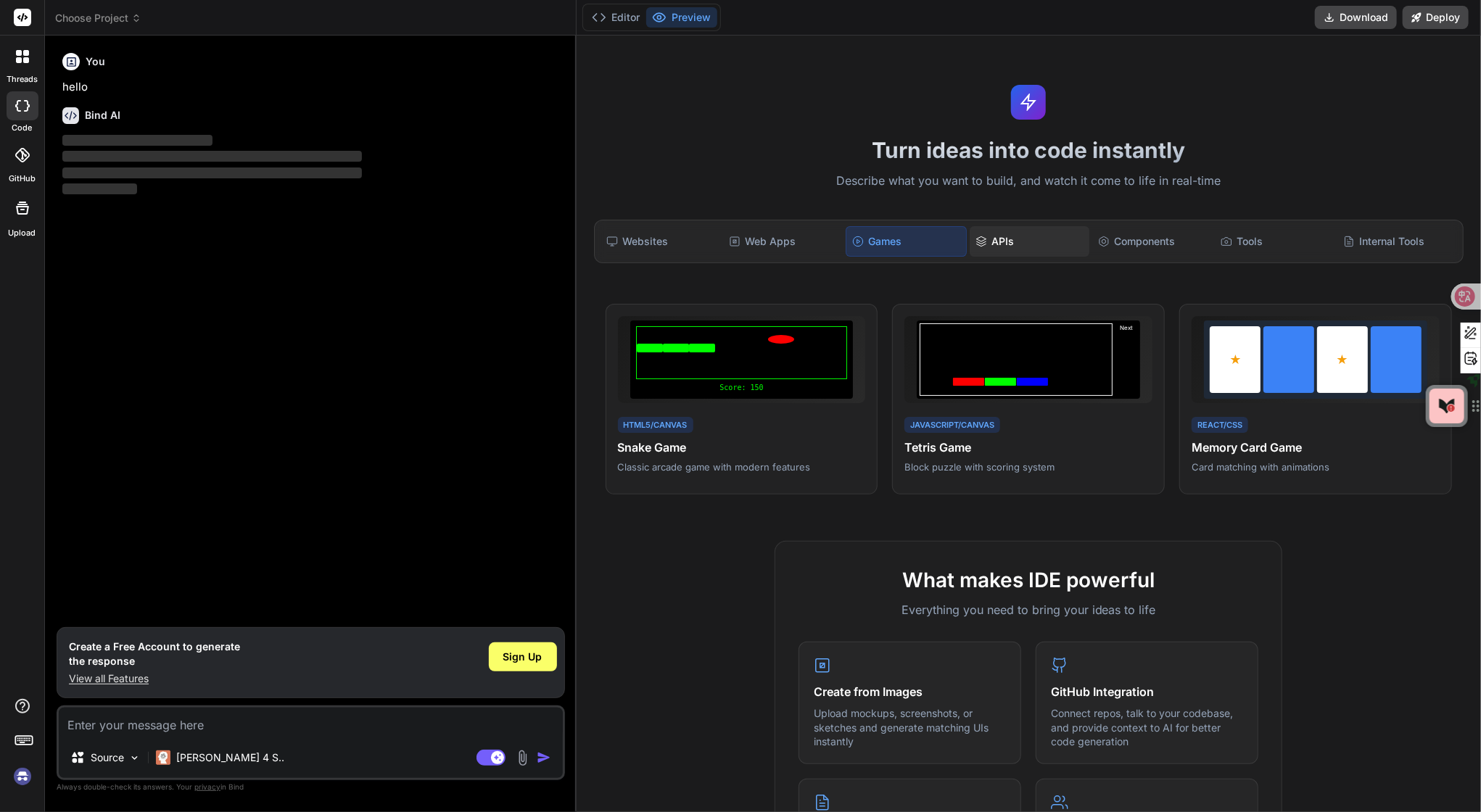
drag, startPoint x: 982, startPoint y: 274, endPoint x: 1007, endPoint y: 277, distance: 25.2
click at [982, 257] on div "APIs" at bounding box center [1029, 242] width 120 height 30
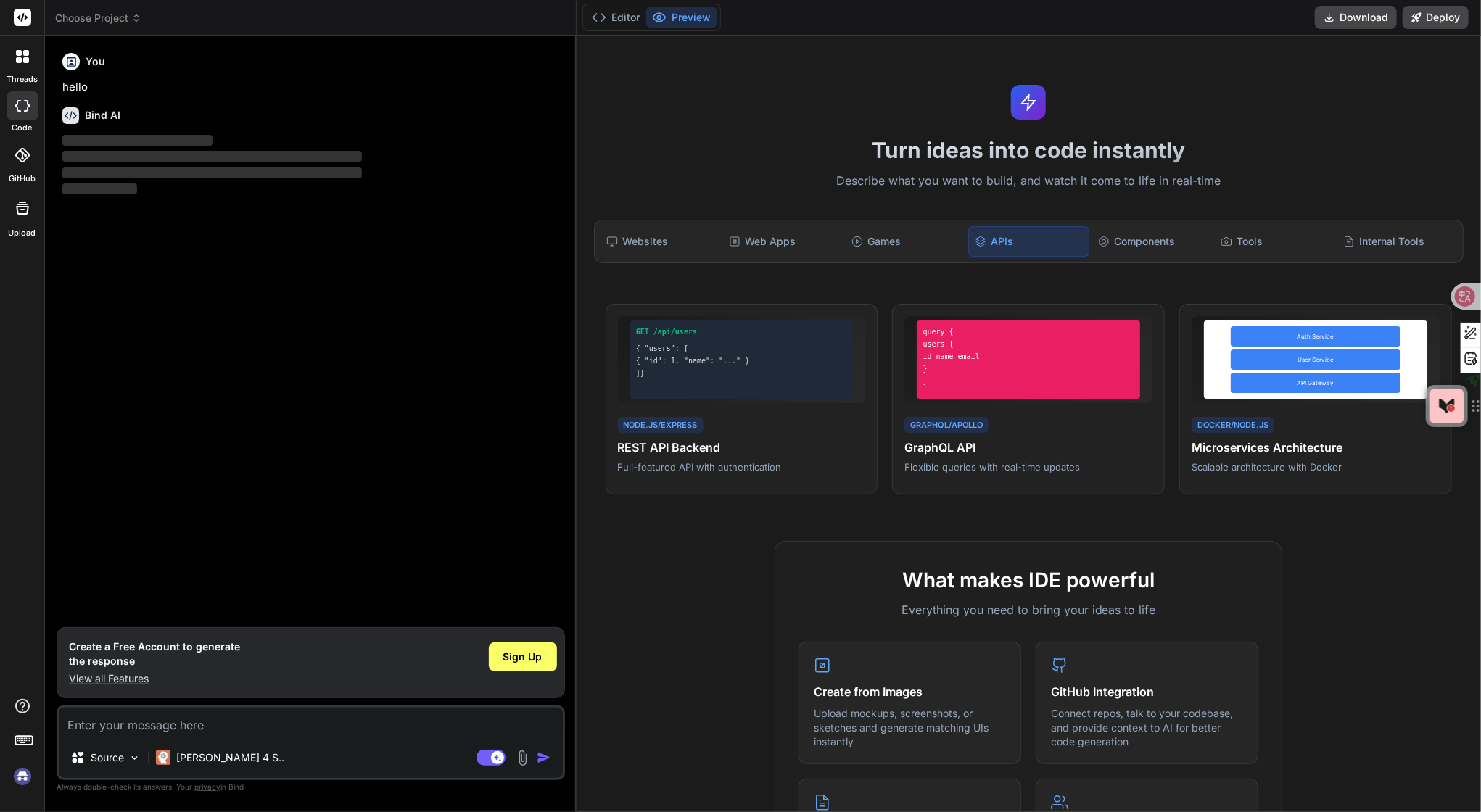
click at [1077, 257] on div "APIs" at bounding box center [1028, 242] width 121 height 30
drag, startPoint x: 1144, startPoint y: 269, endPoint x: 1184, endPoint y: 269, distance: 40.0
click at [1151, 257] on div "Components" at bounding box center [1152, 242] width 120 height 30
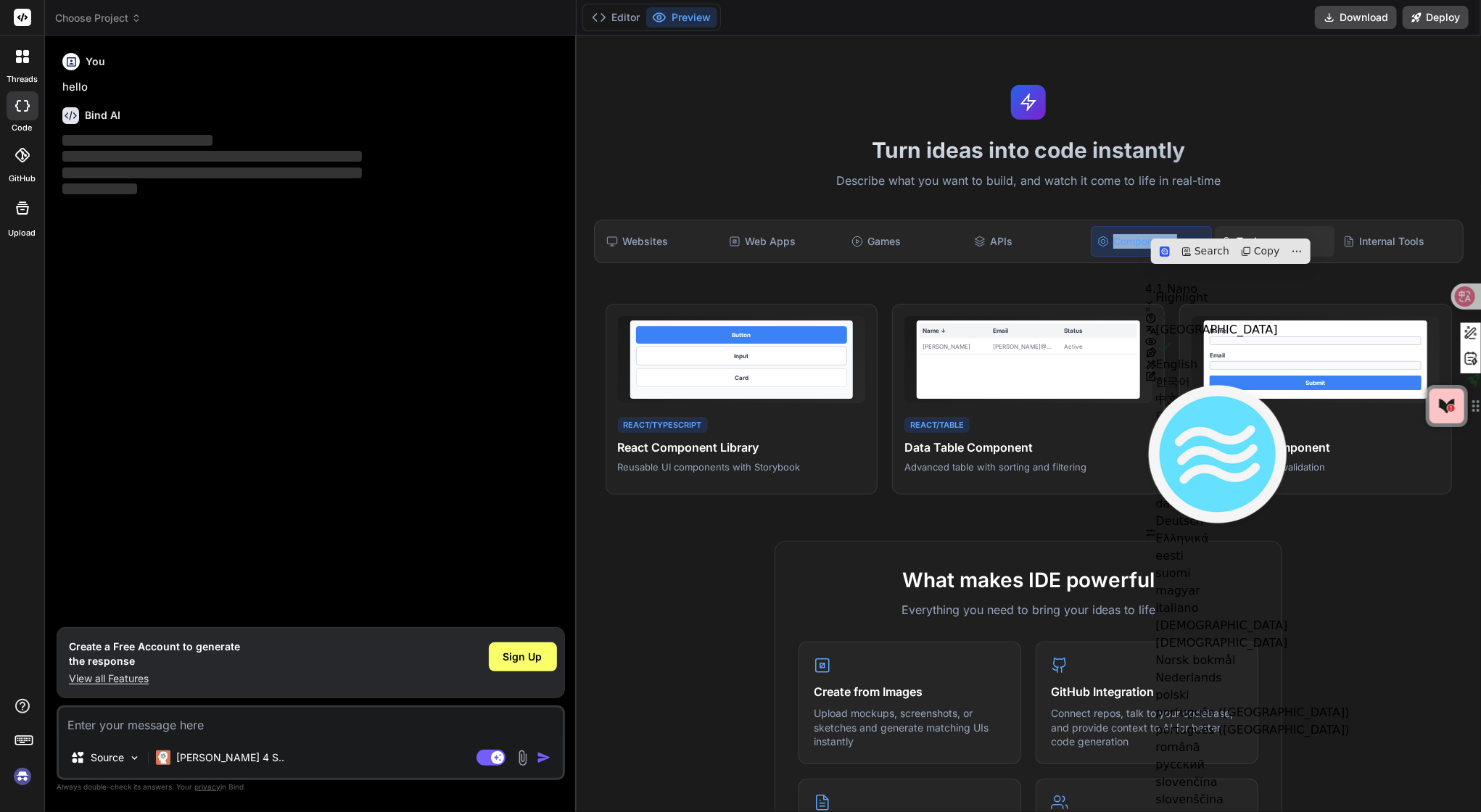
drag, startPoint x: 1210, startPoint y: 267, endPoint x: 1288, endPoint y: 272, distance: 78.2
click at [1224, 263] on div "Websites Web Apps Games APIs Components Tools Internal Tools" at bounding box center [1028, 242] width 870 height 44
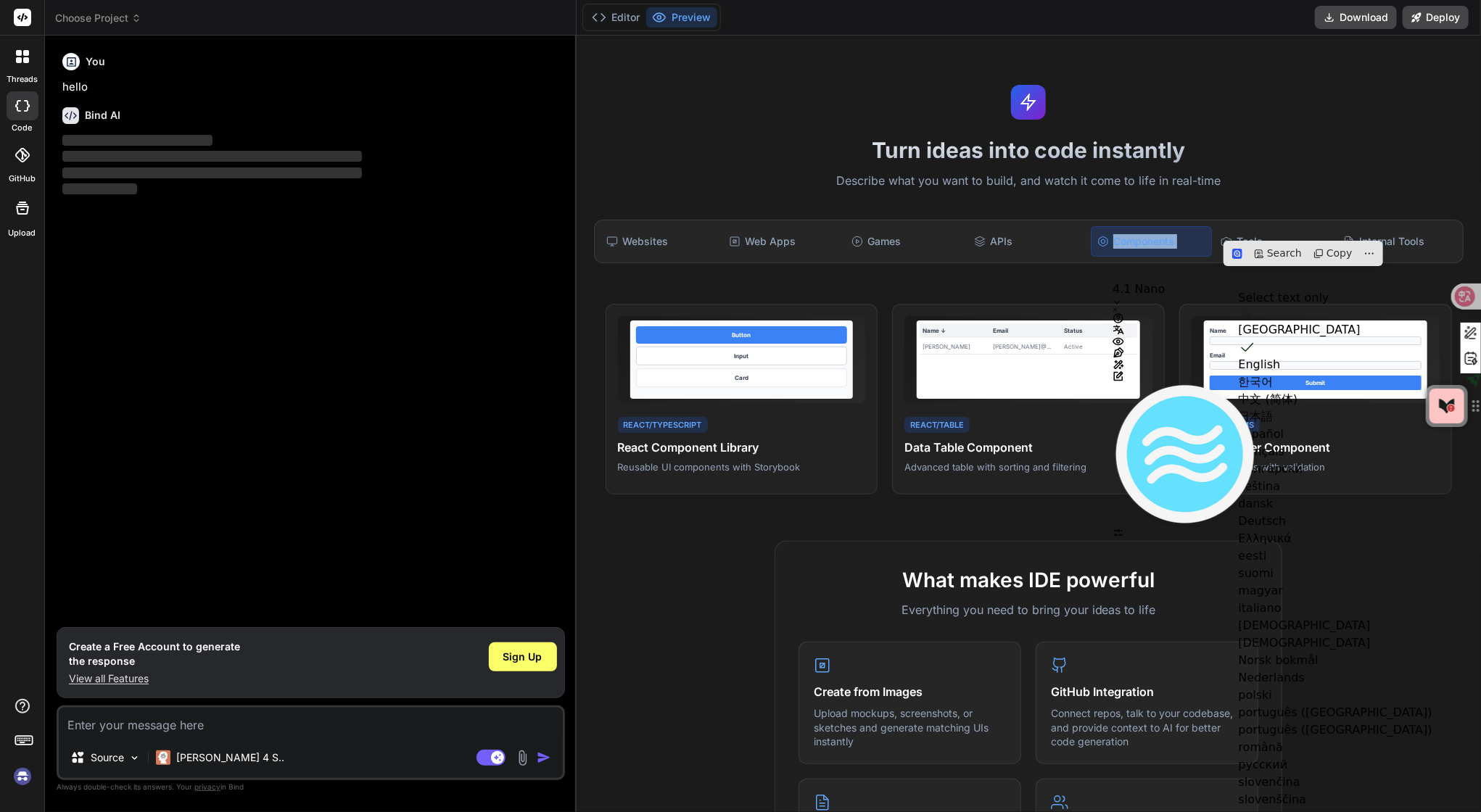
click at [1258, 257] on div "Tools" at bounding box center [1275, 242] width 120 height 30
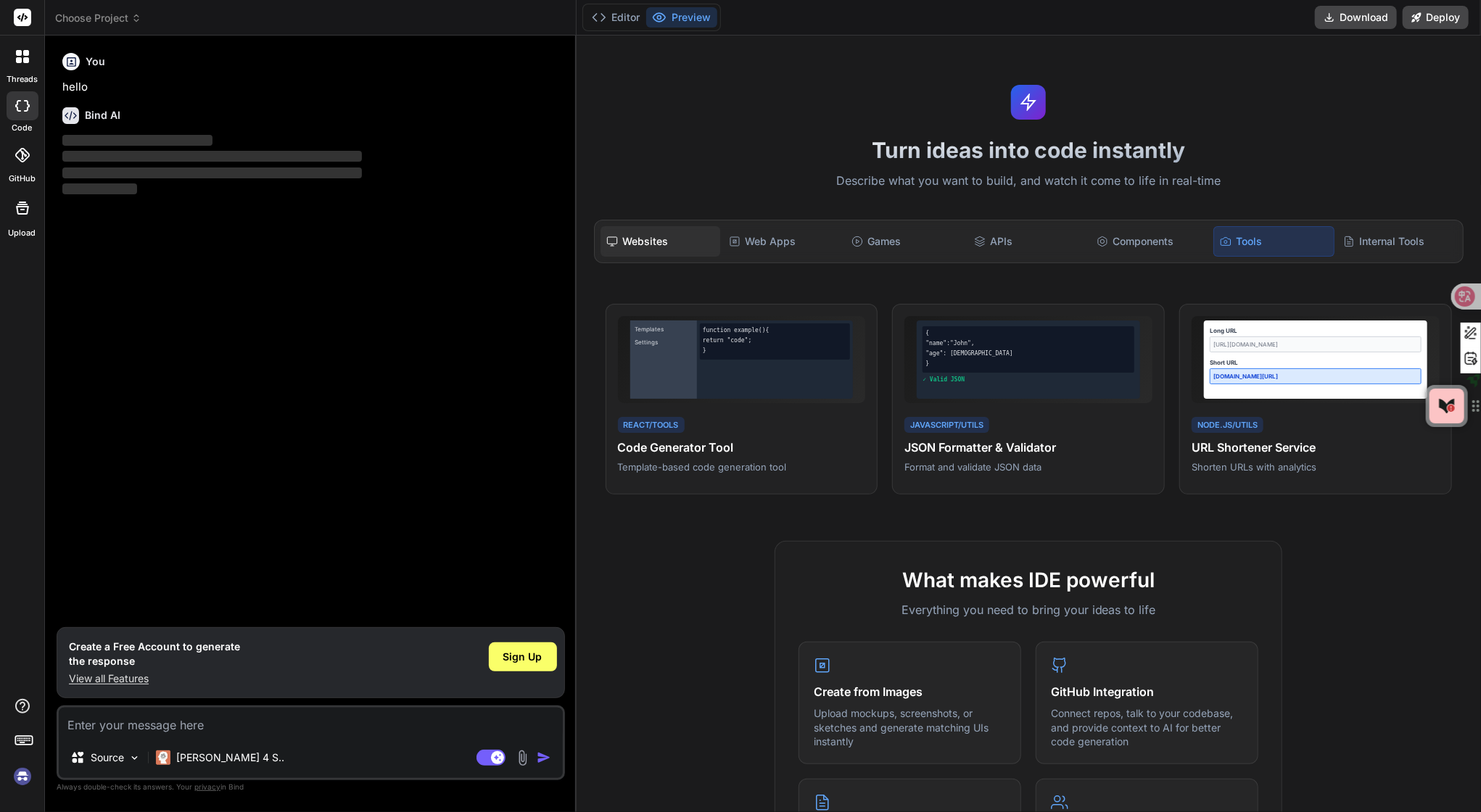
click at [678, 257] on div "Websites" at bounding box center [660, 242] width 120 height 30
